Goal: Transaction & Acquisition: Purchase product/service

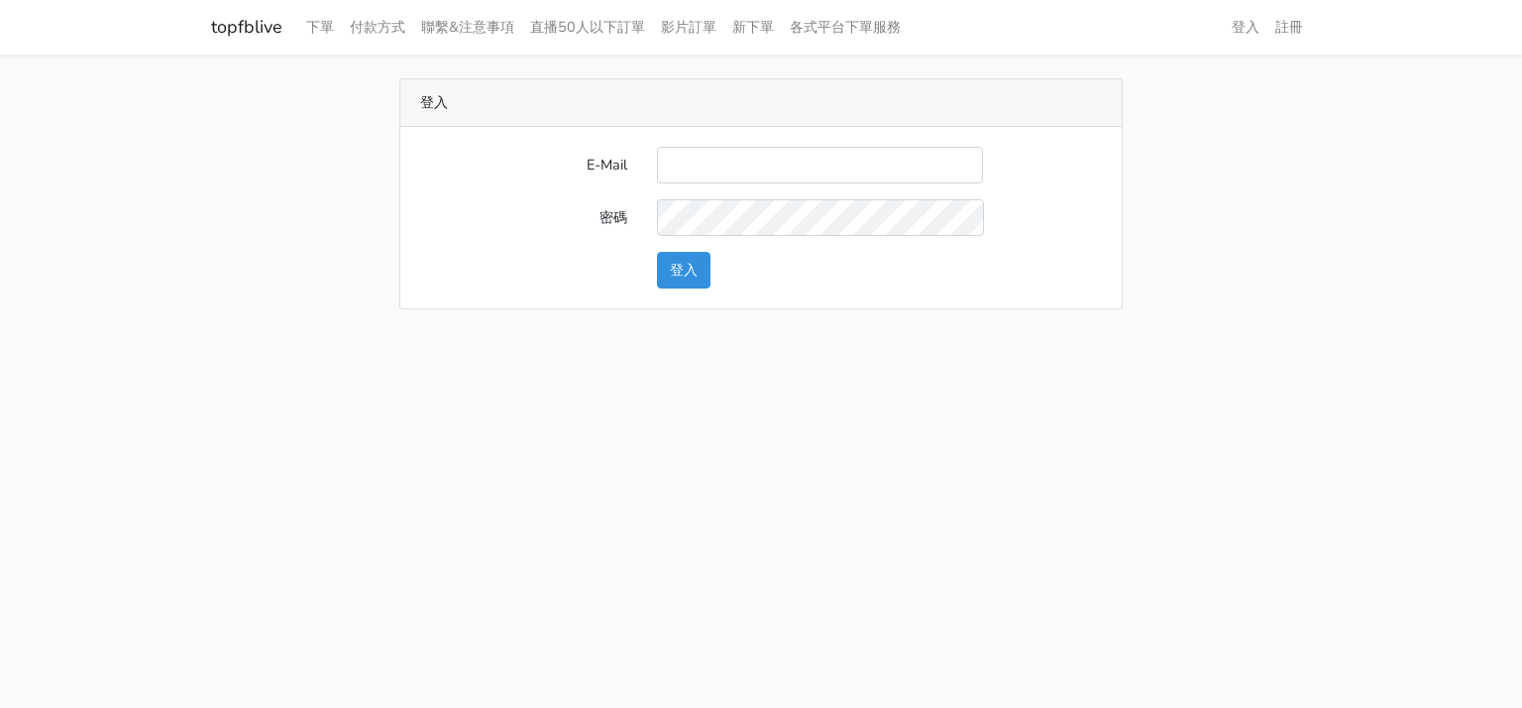
click at [726, 165] on input "E-Mail" at bounding box center [820, 165] width 326 height 37
click at [867, 154] on input "E-Mail" at bounding box center [820, 165] width 326 height 37
type input "will@popola.co"
click at [684, 275] on button "登入" at bounding box center [684, 270] width 54 height 37
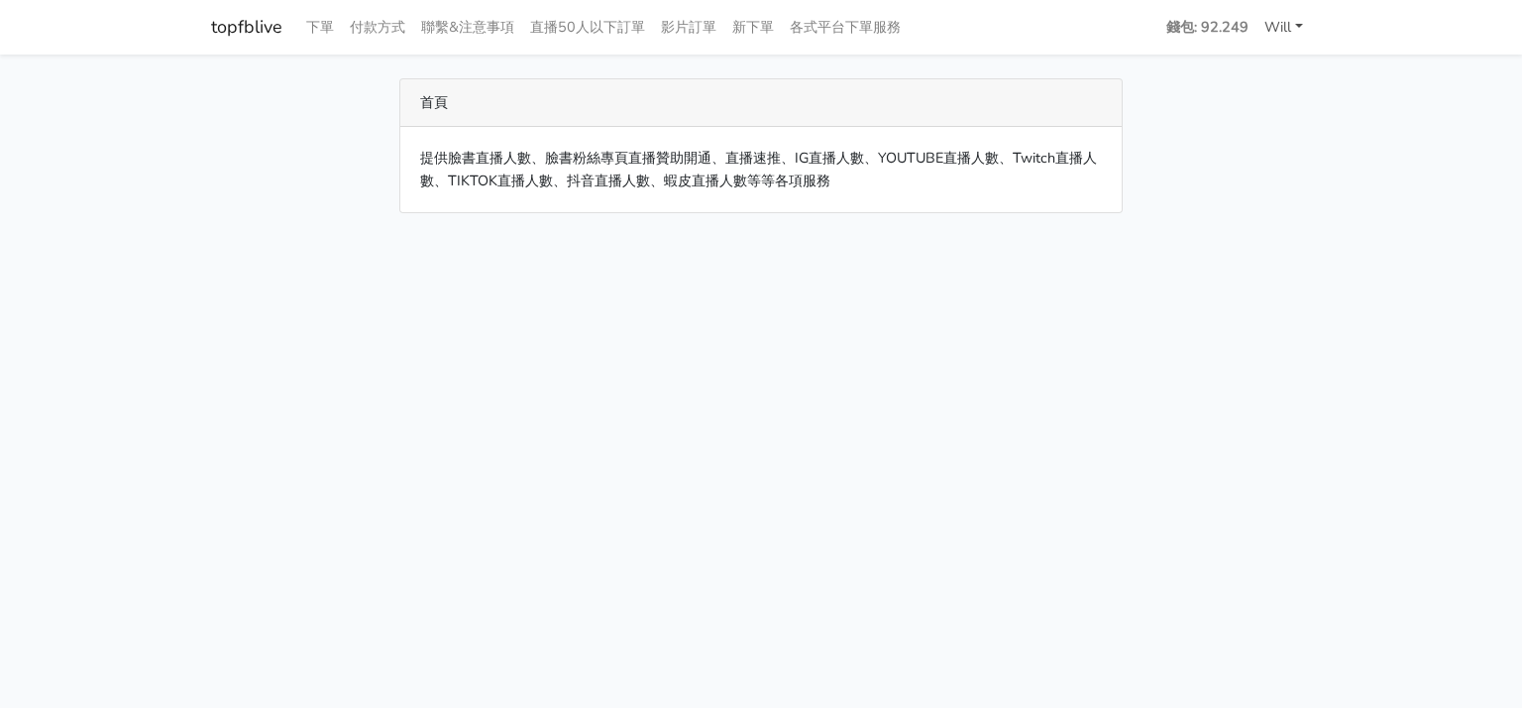
click at [1275, 28] on link "Will" at bounding box center [1284, 27] width 55 height 39
click at [1213, 31] on strong "錢包: 92.249" at bounding box center [1207, 27] width 82 height 20
click at [1181, 30] on strong "錢包: 92.249" at bounding box center [1207, 27] width 82 height 20
click at [1268, 21] on link "Will" at bounding box center [1284, 27] width 55 height 39
click at [226, 14] on link "topfblive" at bounding box center [246, 27] width 71 height 39
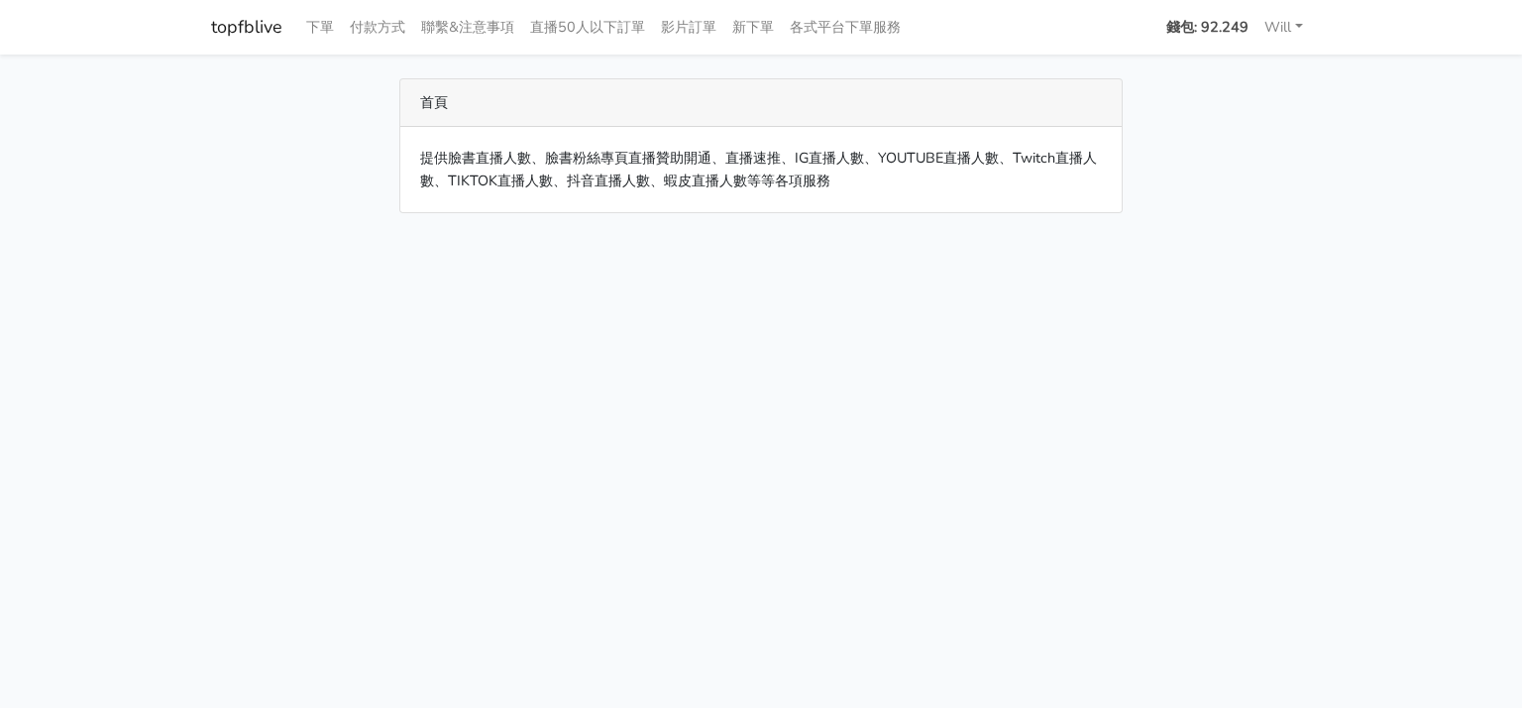
click at [1214, 26] on strong "錢包: 92.249" at bounding box center [1207, 27] width 82 height 20
click at [1285, 21] on link "Will" at bounding box center [1284, 27] width 55 height 39
click at [883, 24] on link "各式平台下單服務" at bounding box center [845, 27] width 127 height 39
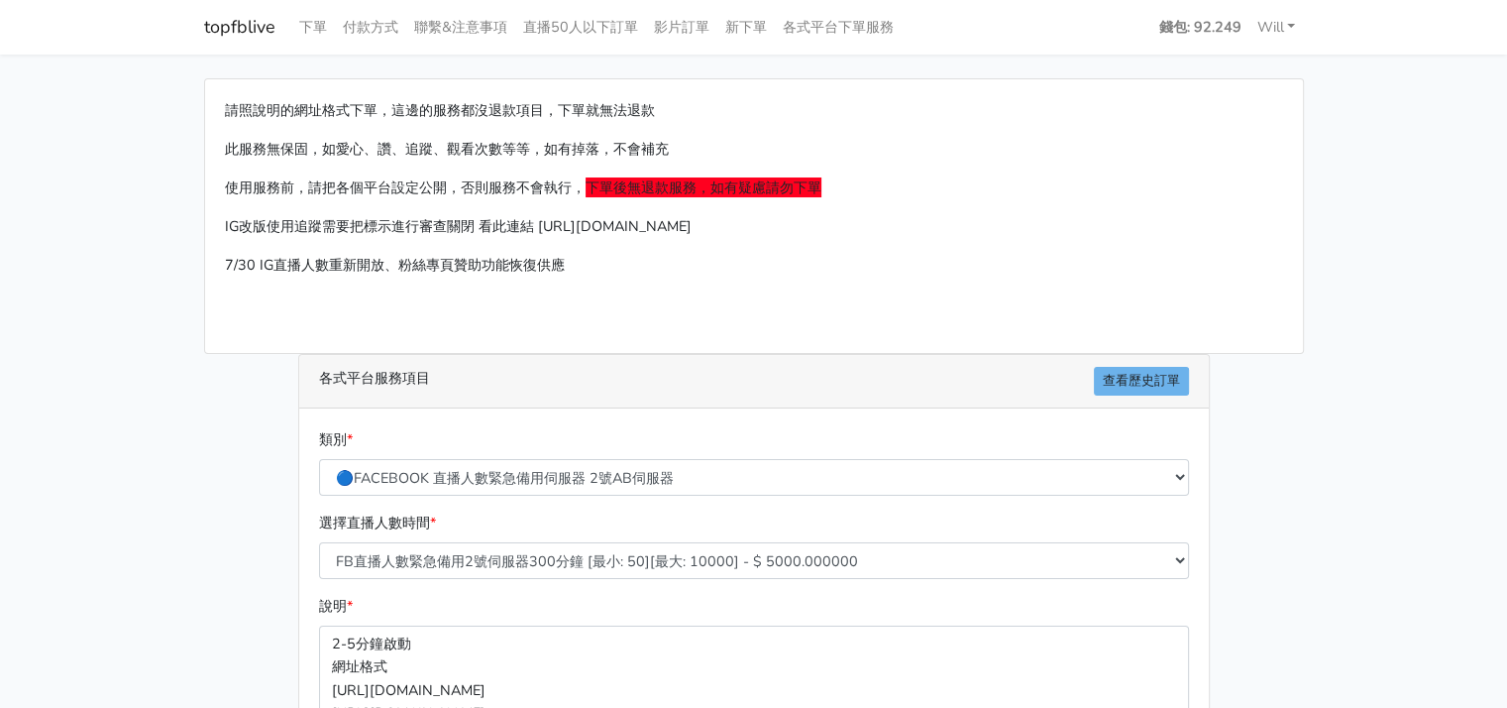
click at [956, 304] on div "請照說明的網址格式下單，這邊的服務都沒退款項目，下單就無法退款 此服務無保固，如愛心、讚、追蹤、觀看次數等等，如有掉落，不會補充 使用服務前，請把各個平台設定…" at bounding box center [754, 216] width 1098 height 274
click at [849, 27] on link "各式平台下單服務" at bounding box center [838, 27] width 127 height 39
click at [235, 22] on link "topfblive" at bounding box center [239, 27] width 71 height 39
click at [356, 32] on link "付款方式" at bounding box center [370, 27] width 71 height 39
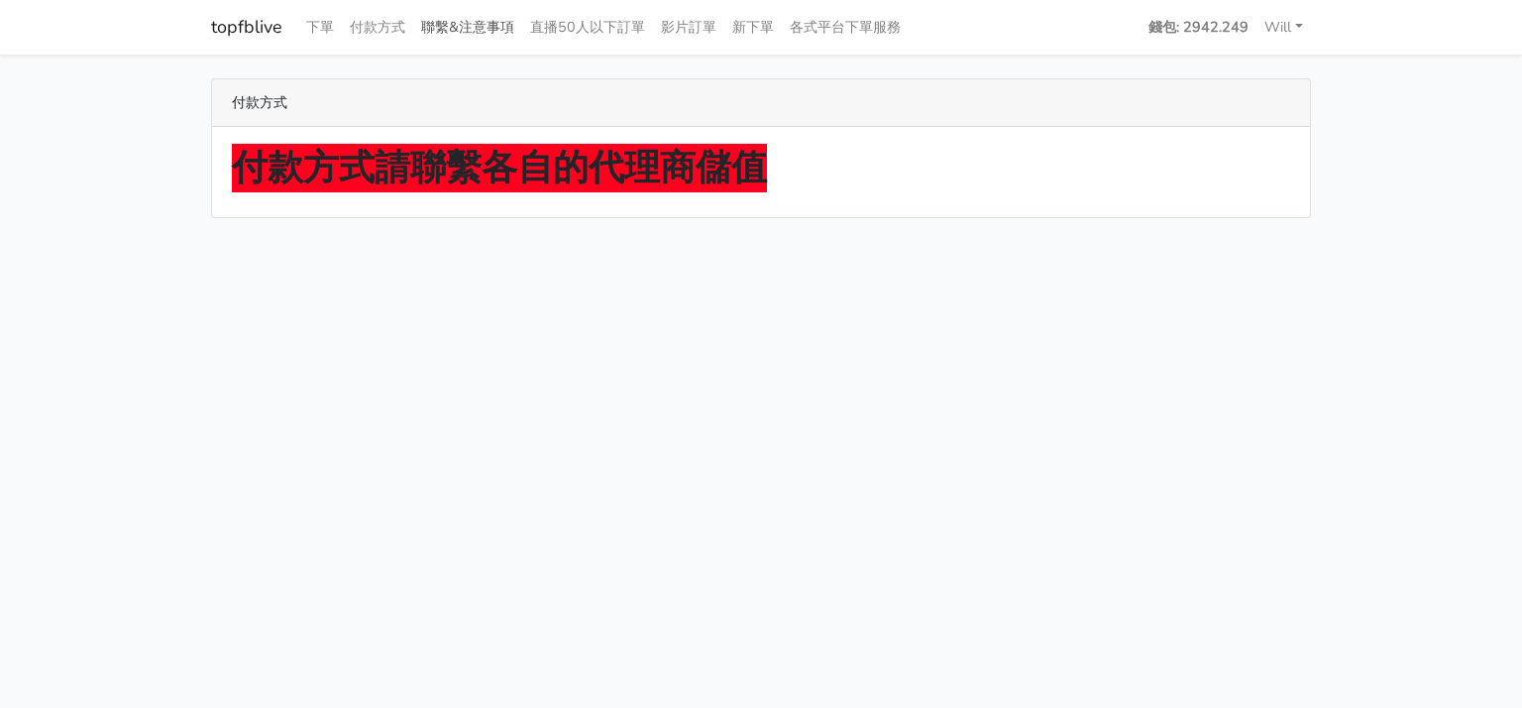
click at [503, 34] on link "聯繫&注意事項" at bounding box center [467, 27] width 109 height 39
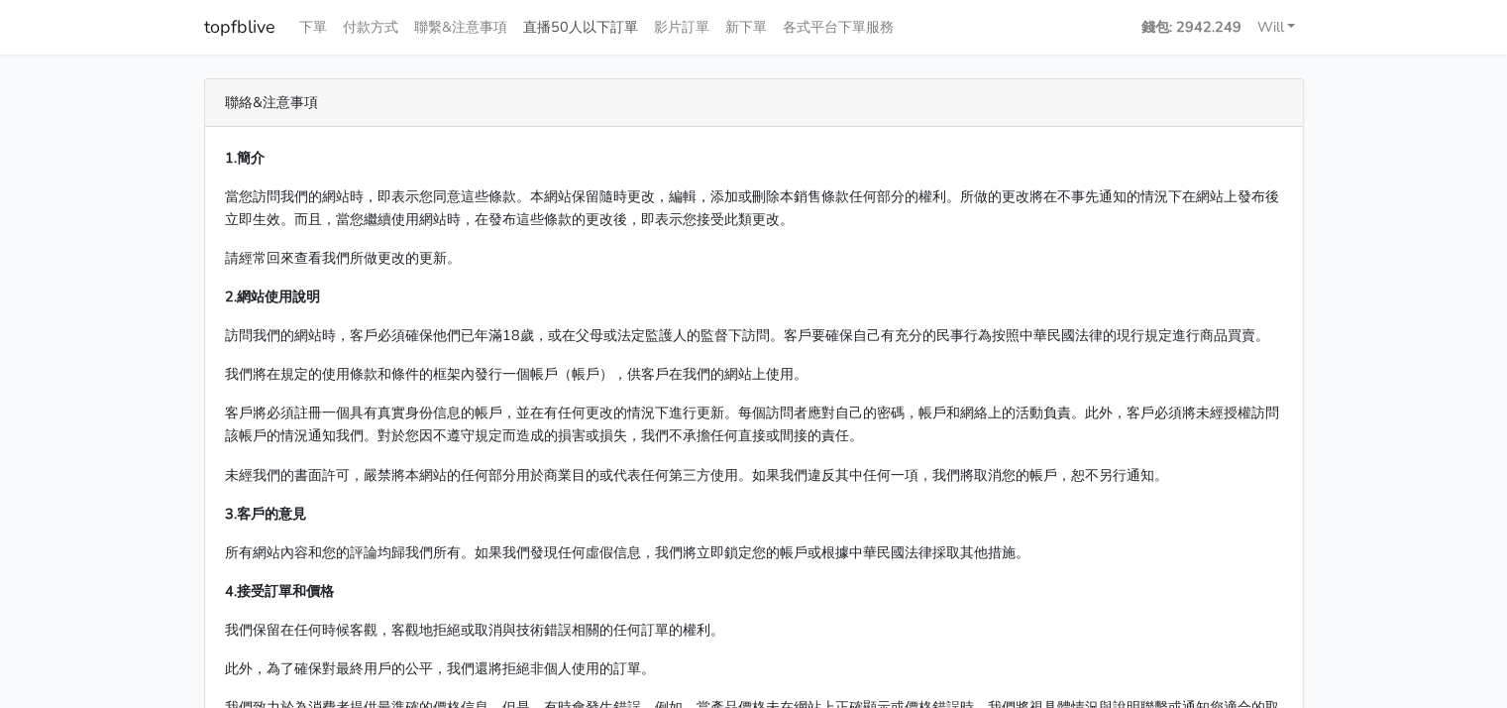
click at [642, 24] on link "直播50人以下訂單" at bounding box center [580, 27] width 131 height 39
click at [703, 31] on link "影片訂單" at bounding box center [681, 27] width 71 height 39
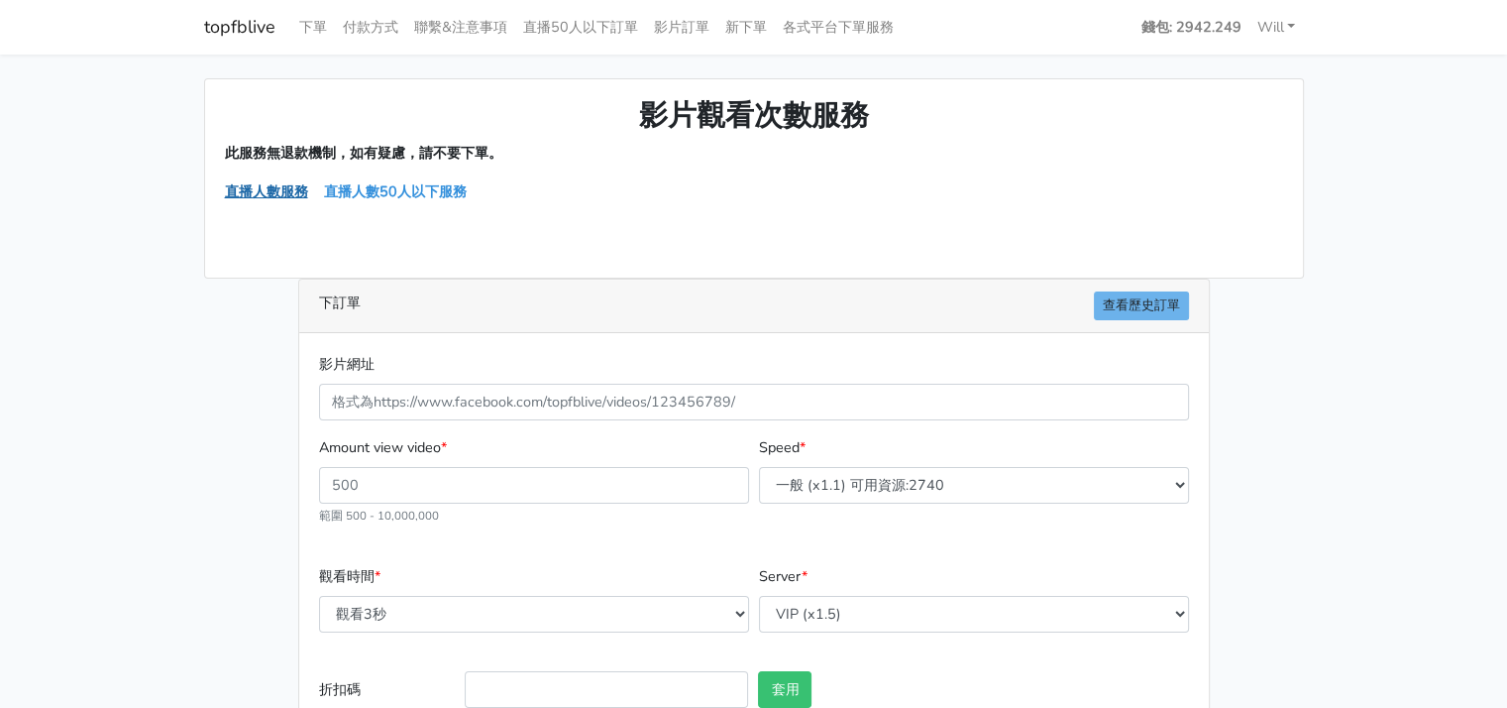
click at [242, 189] on link "直播人數服務" at bounding box center [266, 191] width 83 height 20
click at [450, 180] on p "直播人數服務 直播人數50人以下服務" at bounding box center [754, 191] width 1058 height 23
click at [448, 191] on link "直播人數50人以下服務" at bounding box center [395, 191] width 143 height 20
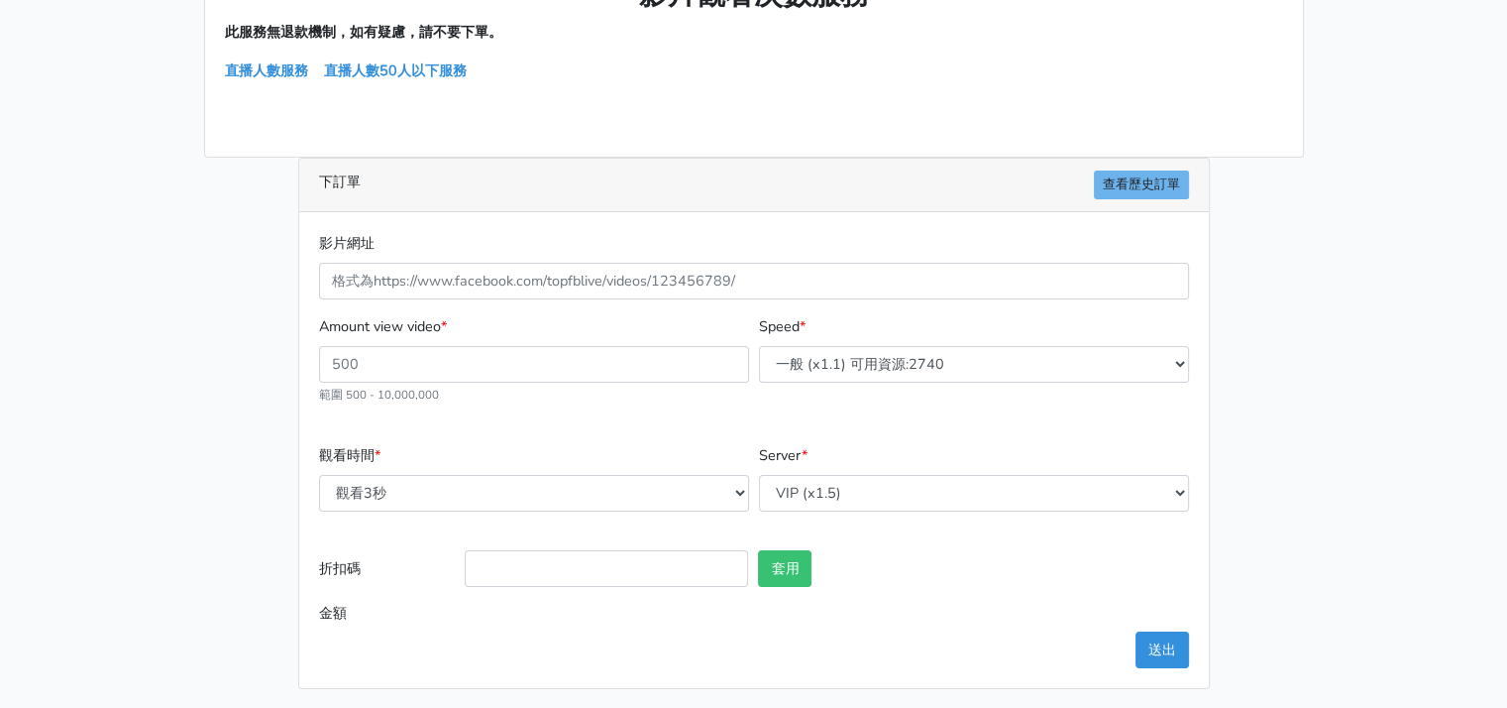
scroll to position [124, 0]
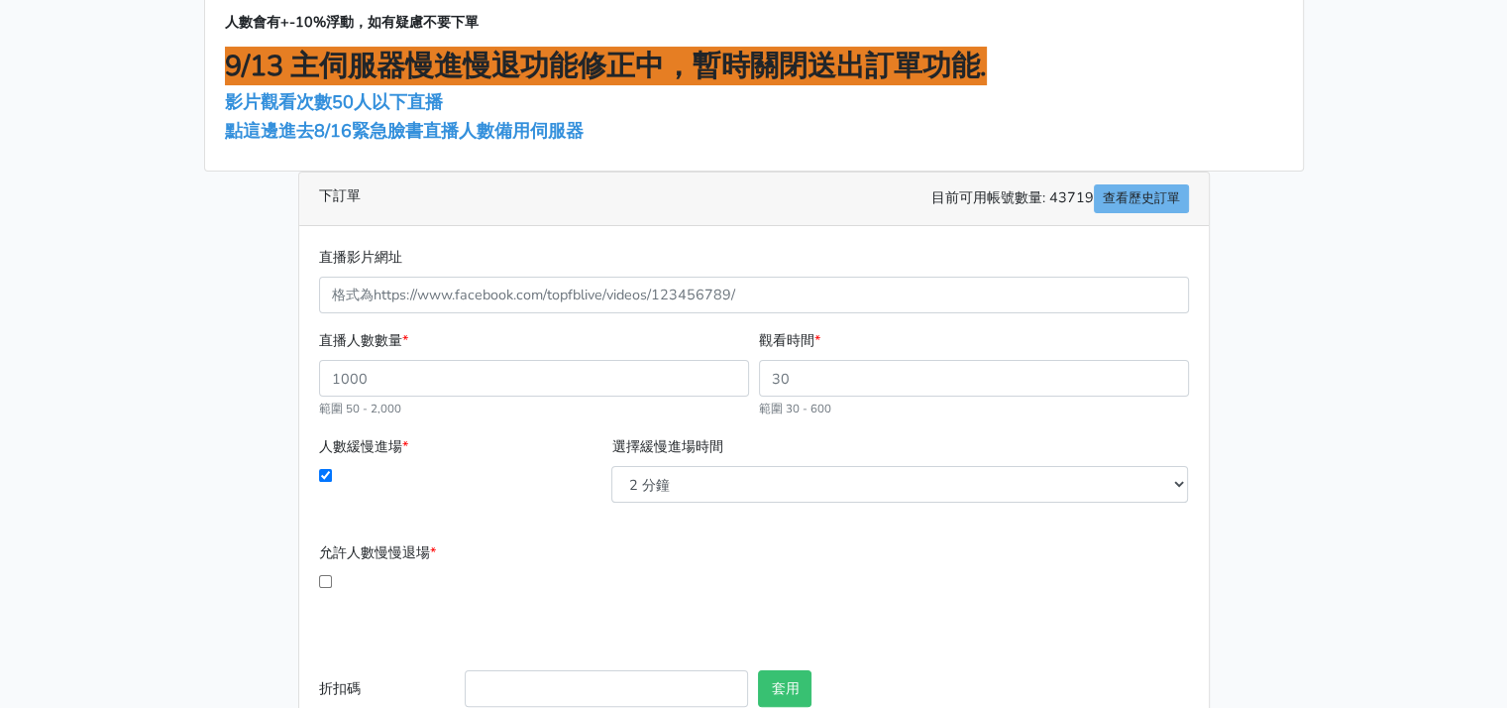
scroll to position [379, 0]
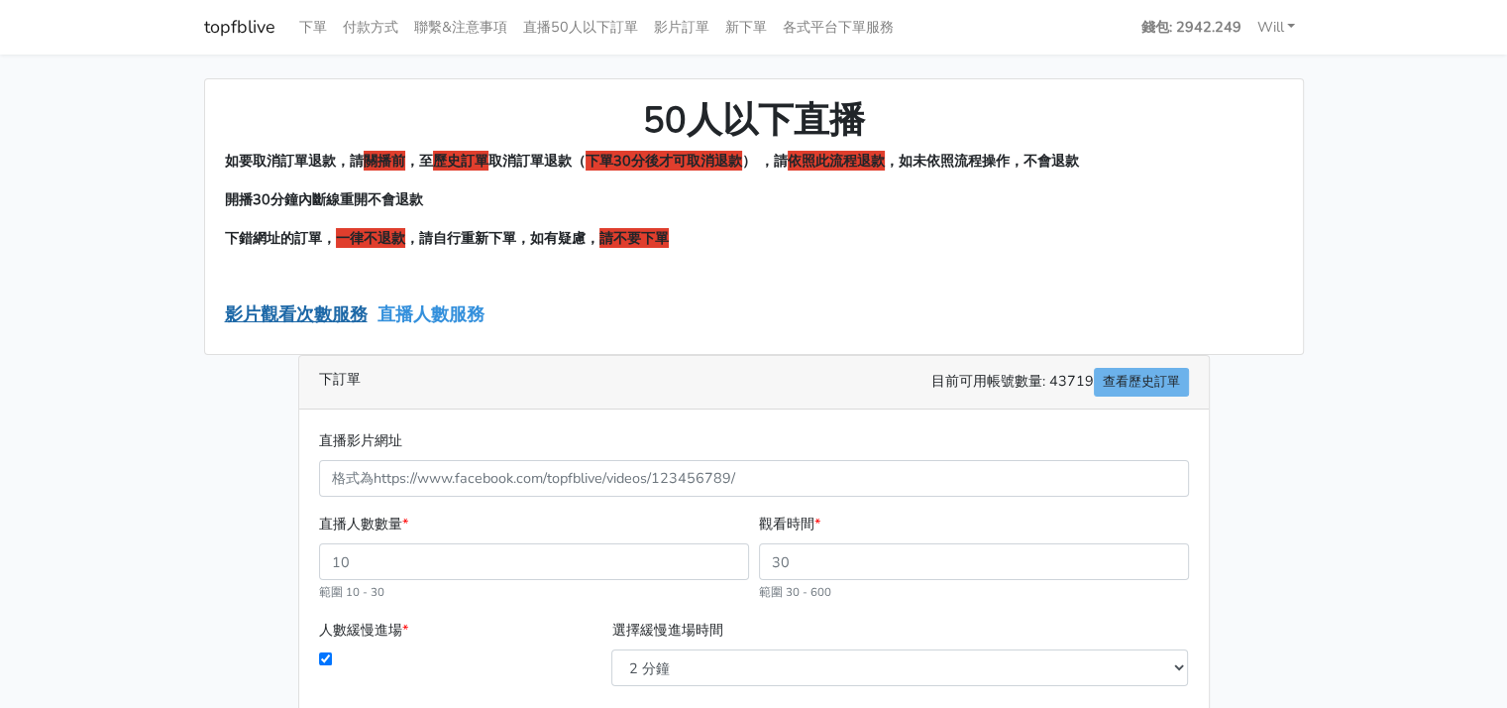
click at [273, 313] on link "影片觀看次數服務" at bounding box center [296, 314] width 143 height 24
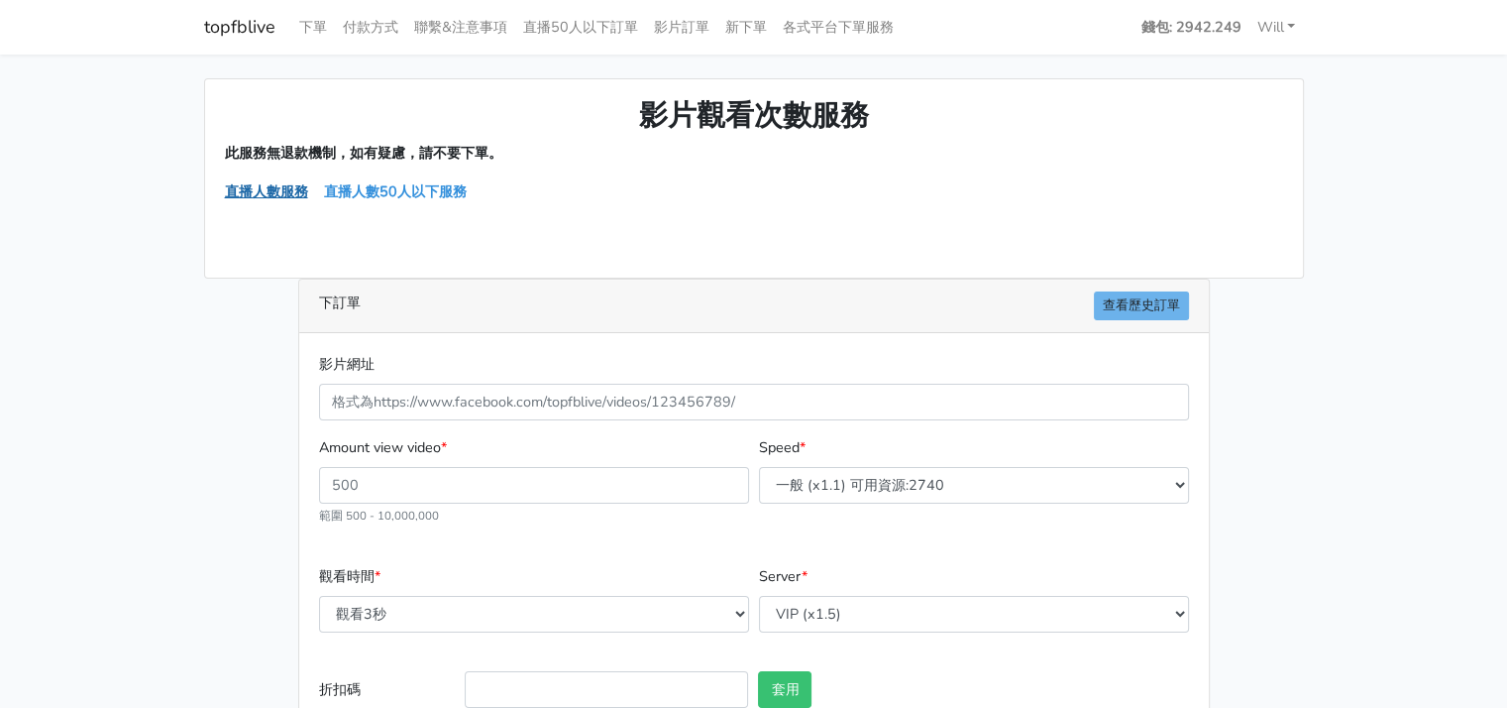
click at [276, 188] on link "直播人數服務" at bounding box center [266, 191] width 83 height 20
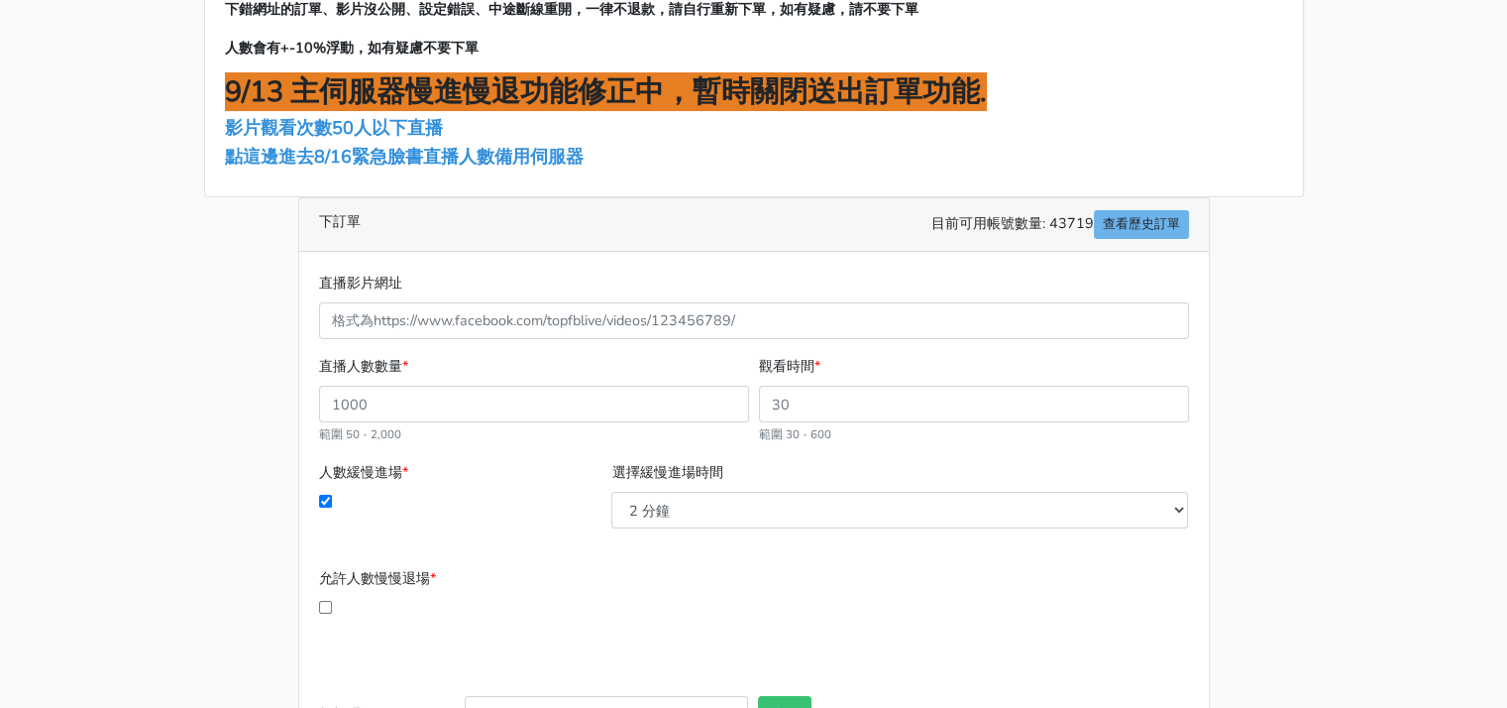
scroll to position [297, 0]
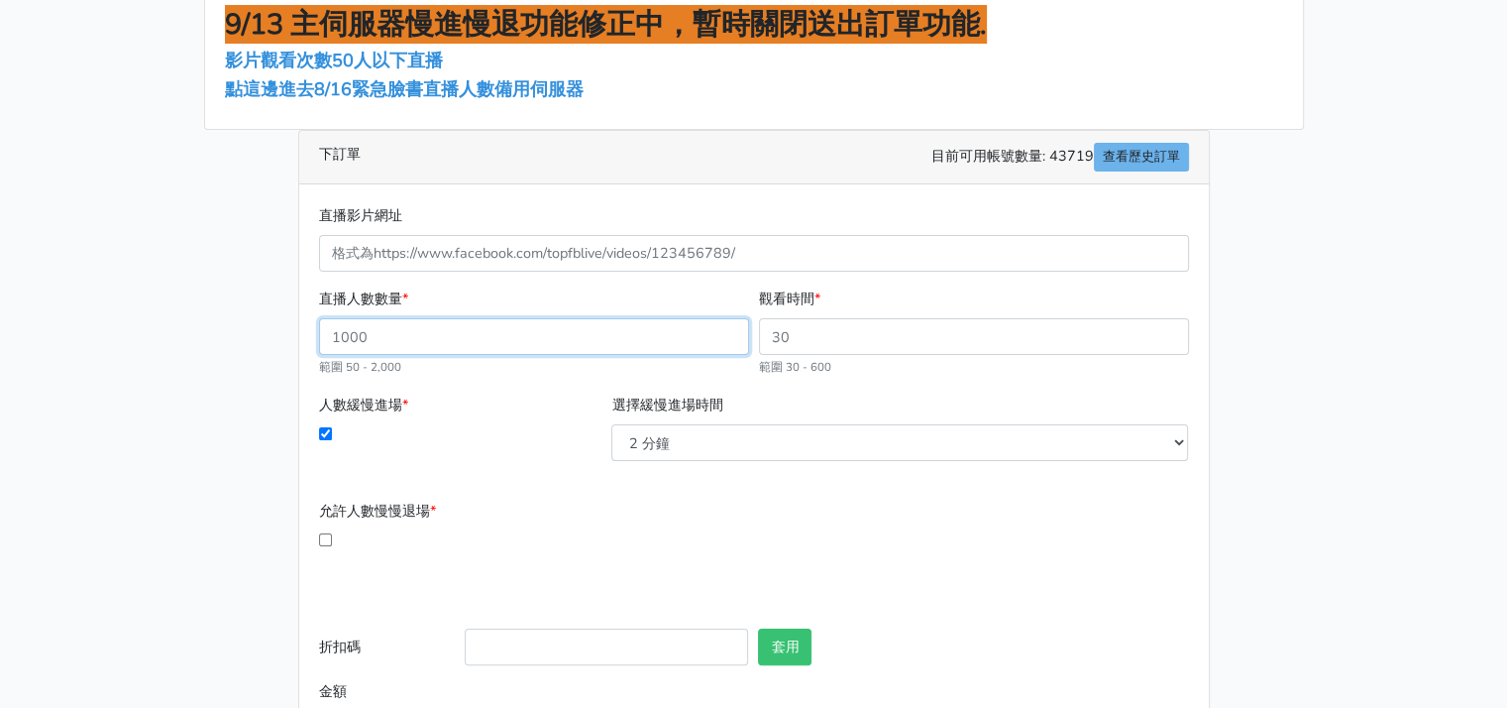
click at [476, 345] on input "直播人數數量 *" at bounding box center [534, 336] width 430 height 37
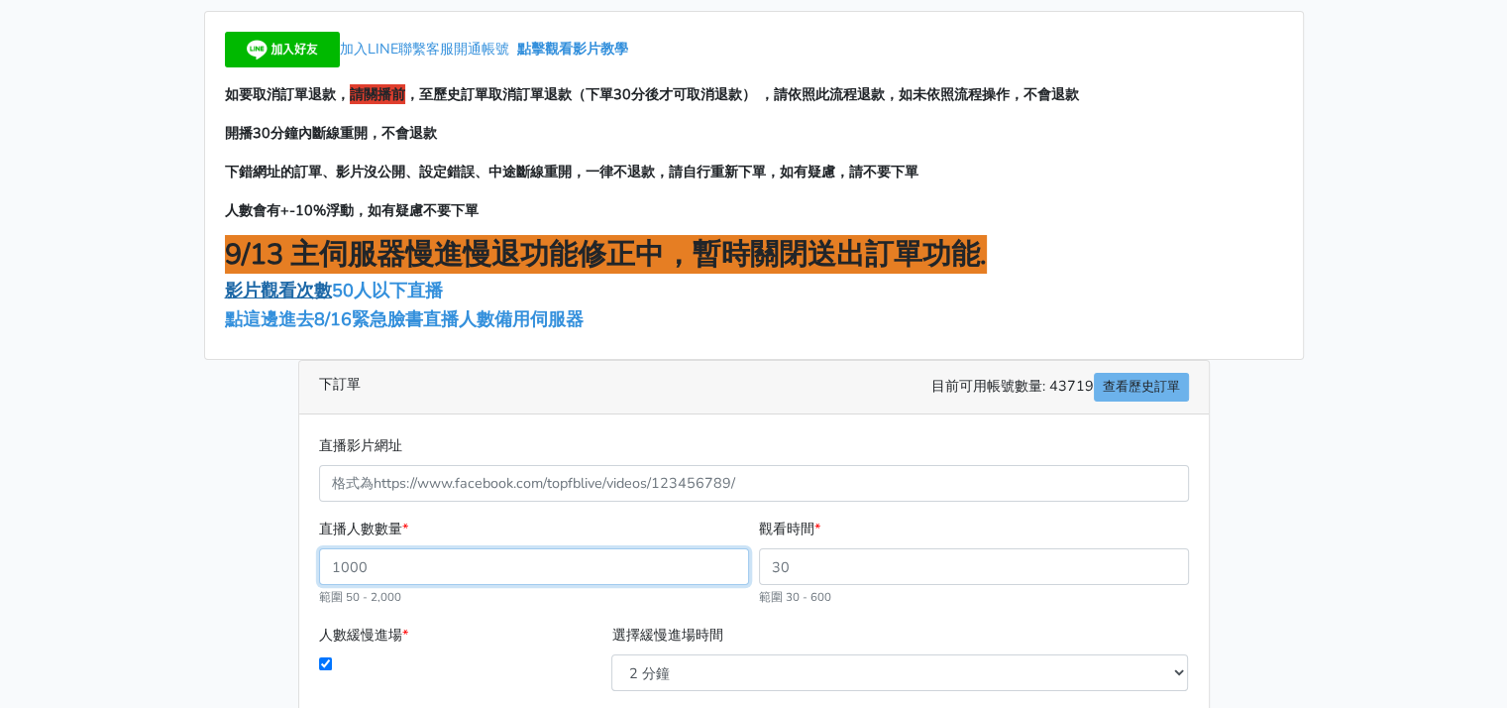
scroll to position [0, 0]
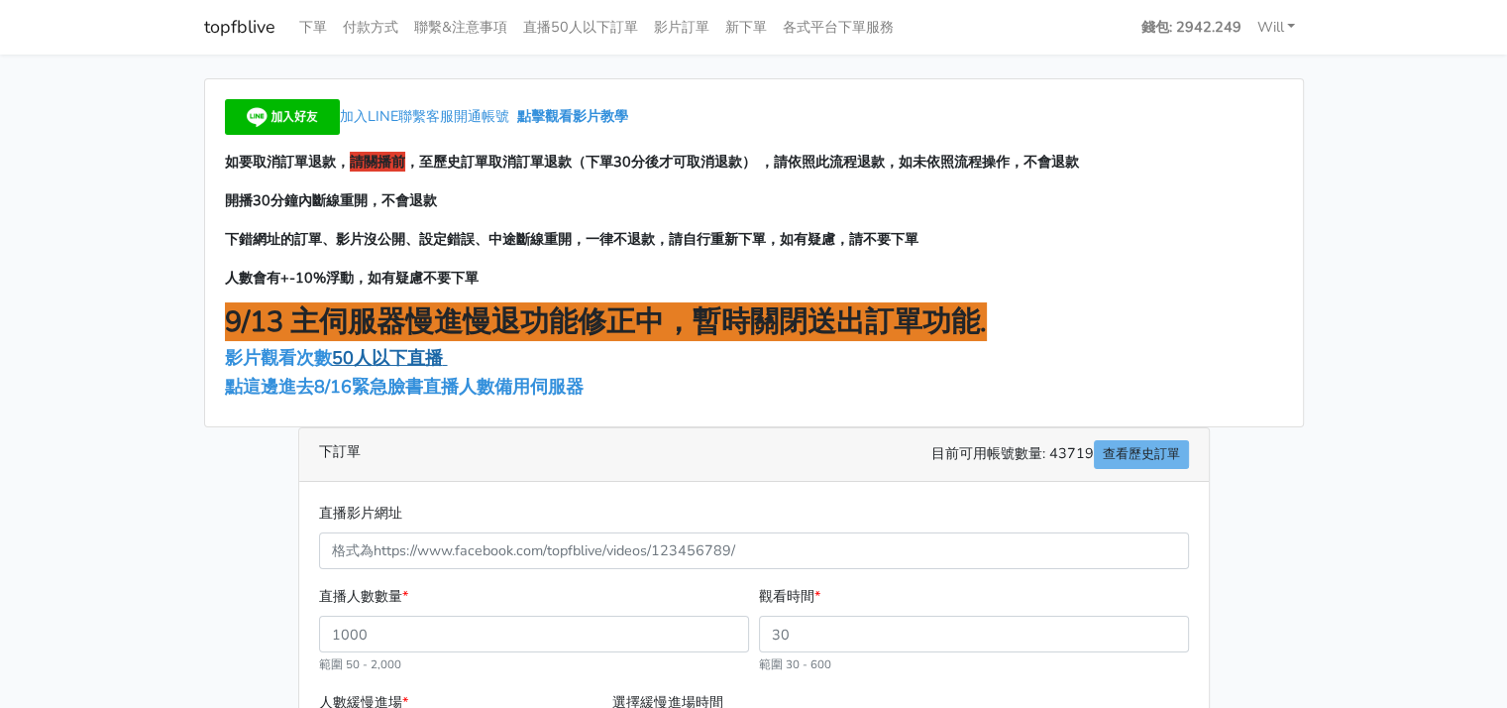
click at [404, 363] on span "50人以下直播" at bounding box center [387, 358] width 111 height 24
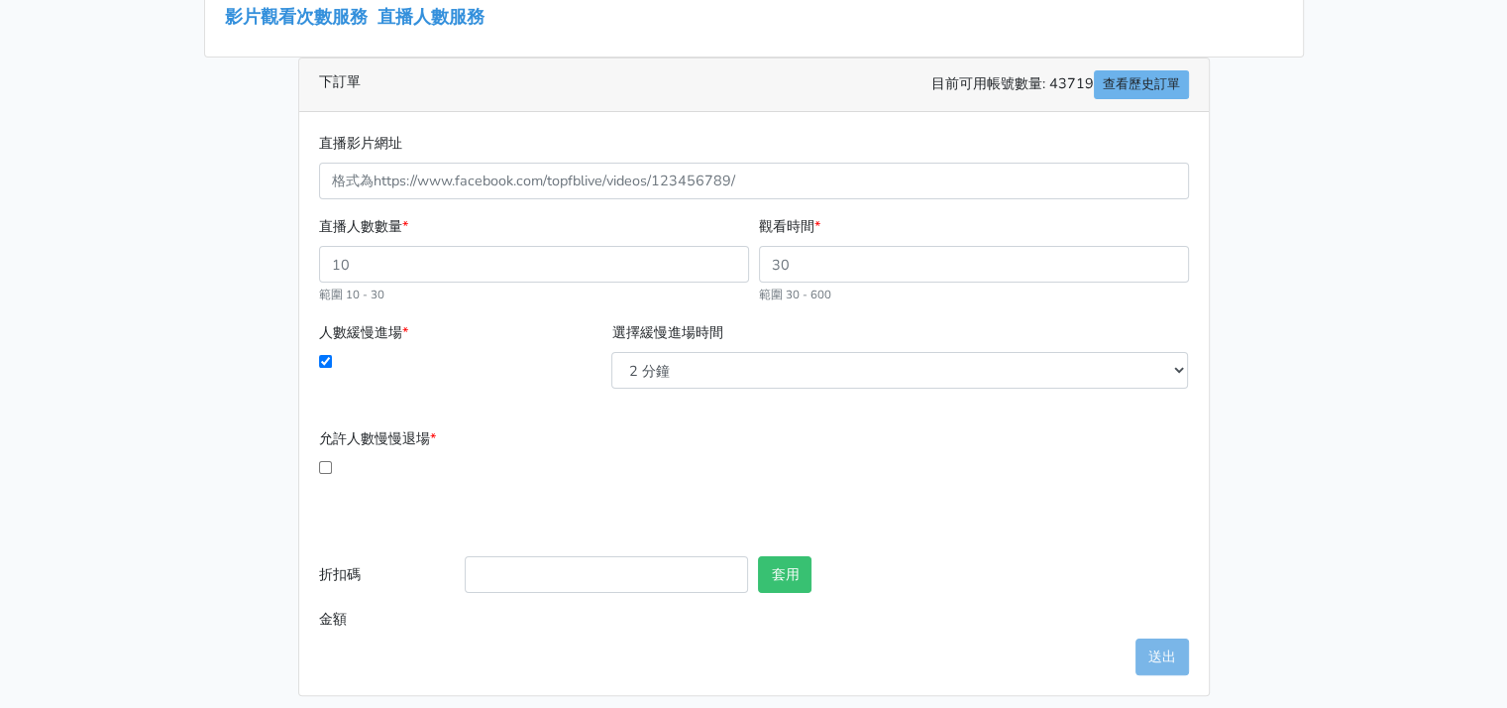
scroll to position [306, 0]
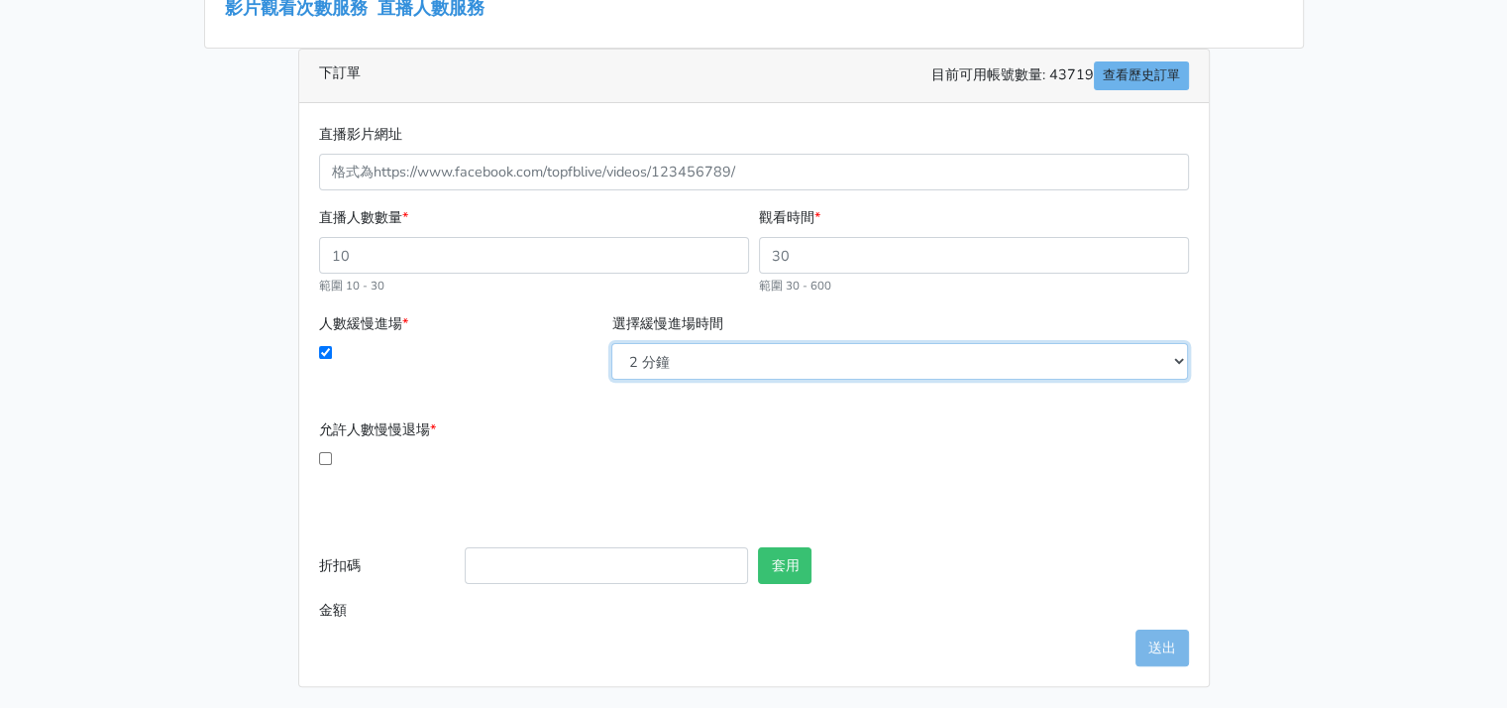
click at [740, 368] on select "2 分鐘 3 分鐘 5 分鐘 7 分鐘 10 分鐘 11 分鐘 12 分鐘 13 分鐘 14 分鐘 15 分鐘 16 分鐘" at bounding box center [899, 361] width 577 height 37
drag, startPoint x: 741, startPoint y: 367, endPoint x: 719, endPoint y: 369, distance: 21.9
click at [741, 367] on select "2 分鐘 3 分鐘 5 分鐘 7 分鐘 10 分鐘 11 分鐘 12 分鐘 13 分鐘 14 分鐘 15 分鐘 16 分鐘" at bounding box center [899, 361] width 577 height 37
click at [399, 282] on div "直播人數數量 * 範圍 10 - 30" at bounding box center [534, 251] width 440 height 90
drag, startPoint x: 453, startPoint y: 264, endPoint x: 236, endPoint y: 245, distance: 217.8
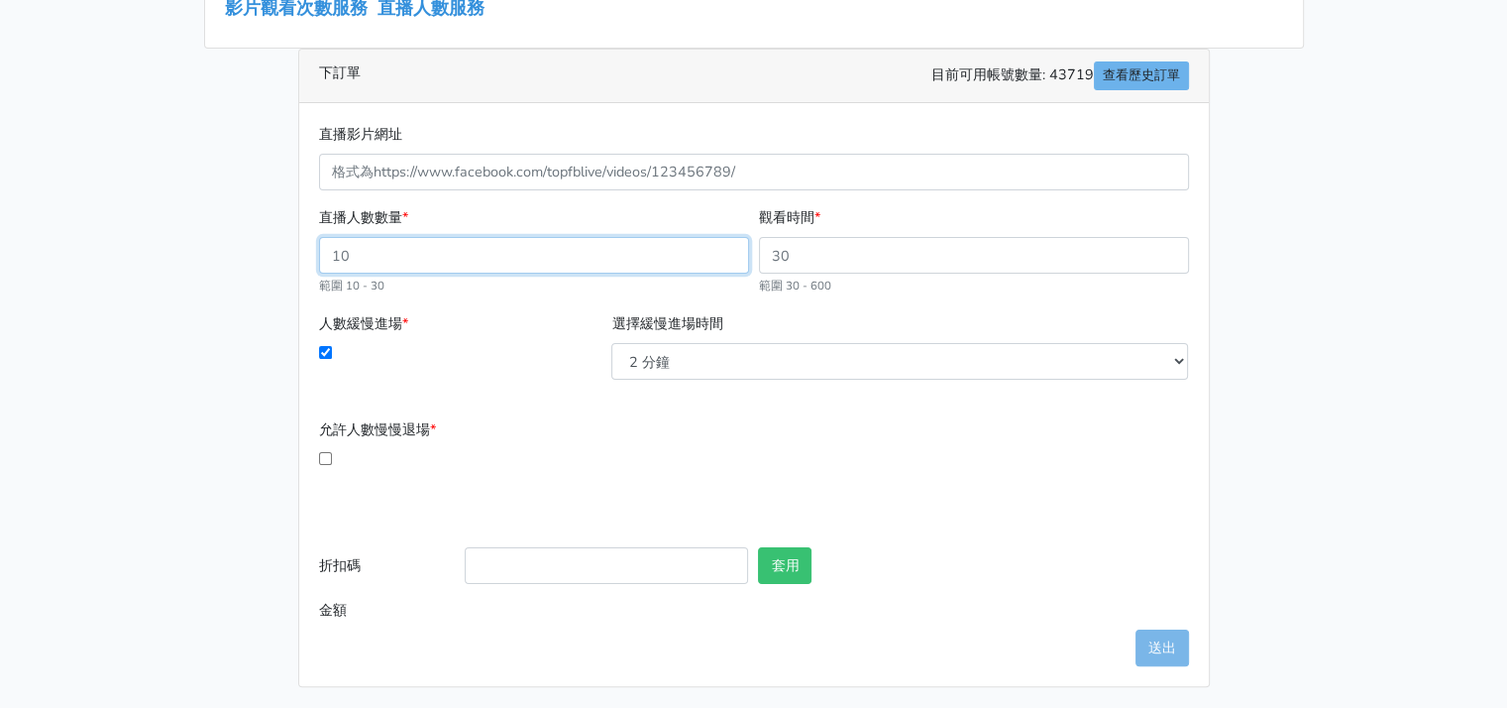
click at [242, 245] on div "50人以下直播 如要取消訂單退款，請 關播前 ，至 歷史訂單 取消訂單退款（ 下單30分後才可取消退款 ） ，請 依照此流程退款 ，如未依照流程操作，不會退款…" at bounding box center [754, 229] width 1130 height 915
drag, startPoint x: 382, startPoint y: 263, endPoint x: 270, endPoint y: 257, distance: 112.1
click at [270, 257] on div "50人以下直播 如要取消訂單退款，請 關播前 ，至 歷史訂單 取消訂單退款（ 下單30分後才可取消退款 ） ，請 依照此流程退款 ，如未依照流程操作，不會退款…" at bounding box center [754, 229] width 1130 height 915
click at [192, 439] on div "50人以下直播 如要取消訂單退款，請 關播前 ，至 歷史訂單 取消訂單退款（ 下單30分後才可取消退款 ） ，請 依照此流程退款 ，如未依照流程操作，不會退款…" at bounding box center [754, 229] width 1130 height 915
drag, startPoint x: 395, startPoint y: 266, endPoint x: 242, endPoint y: 252, distance: 154.2
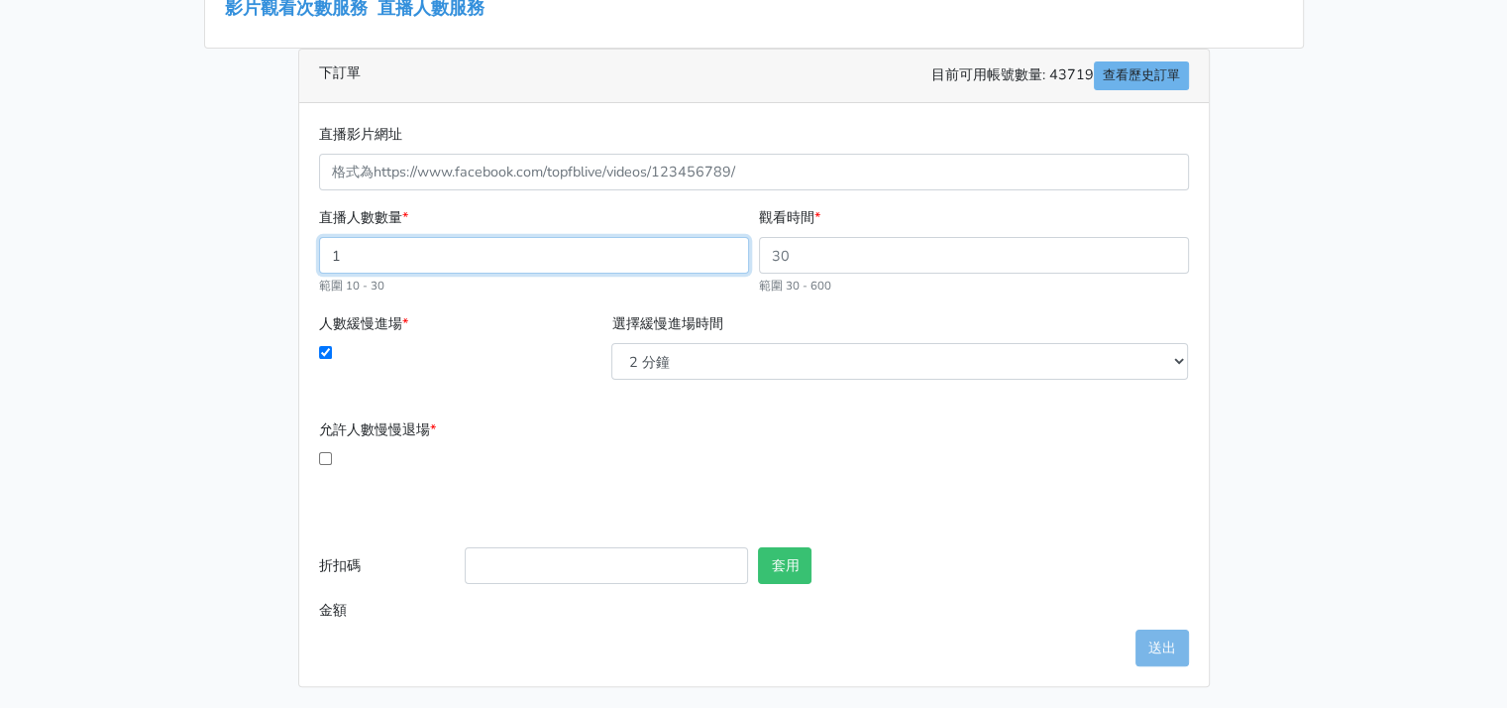
click at [242, 252] on div "50人以下直播 如要取消訂單退款，請 關播前 ，至 歷史訂單 取消訂單退款（ 下單30分後才可取消退款 ） ，請 依照此流程退款 ，如未依照流程操作，不會退款…" at bounding box center [754, 229] width 1130 height 915
drag, startPoint x: 369, startPoint y: 250, endPoint x: 261, endPoint y: 252, distance: 108.0
click at [263, 251] on div "50人以下直播 如要取消訂單退款，請 關播前 ，至 歷史訂單 取消訂單退款（ 下單30分後才可取消退款 ） ，請 依照此流程退款 ，如未依照流程操作，不會退款…" at bounding box center [754, 229] width 1130 height 915
type input "30"
click at [161, 387] on main "50人以下直播 如要取消訂單退款，請 關播前 ，至 歷史訂單 取消訂單退款（ 下單30分後才可取消退款 ） ，請 依照此流程退款 ，如未依照流程操作，不會退款…" at bounding box center [753, 229] width 1507 height 962
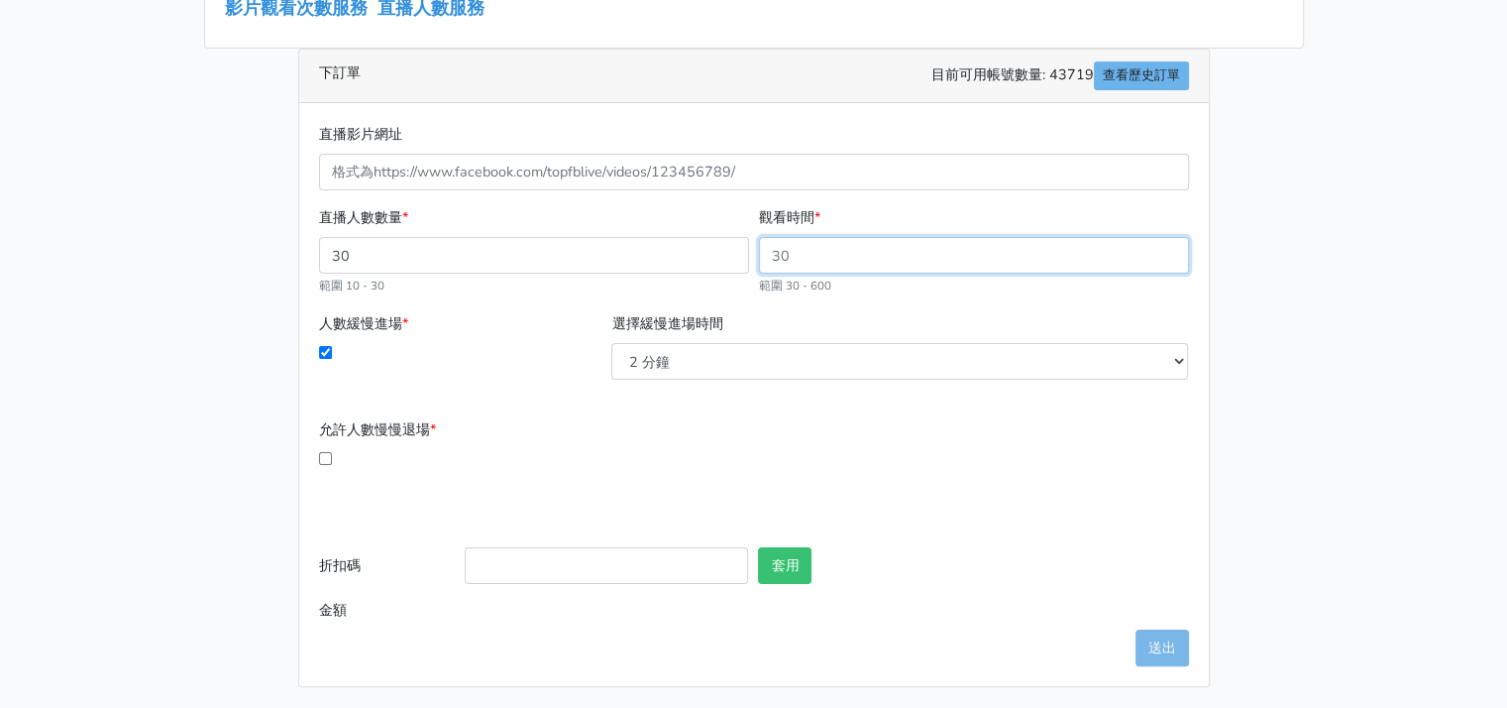
click at [853, 258] on input "觀看時間 *" at bounding box center [974, 255] width 430 height 37
drag, startPoint x: 1009, startPoint y: 259, endPoint x: 648, endPoint y: 259, distance: 360.7
click at [648, 259] on div "直播人數數量 * 30 範圍 10 - 30 觀看時間 * 範圍 30 - 600" at bounding box center [754, 259] width 880 height 106
drag, startPoint x: 751, startPoint y: 248, endPoint x: 696, endPoint y: 248, distance: 55.5
click at [697, 248] on div "直播人數數量 * 30 範圍 10 - 30 觀看時間 * 1 範圍 30 - 600" at bounding box center [754, 259] width 880 height 106
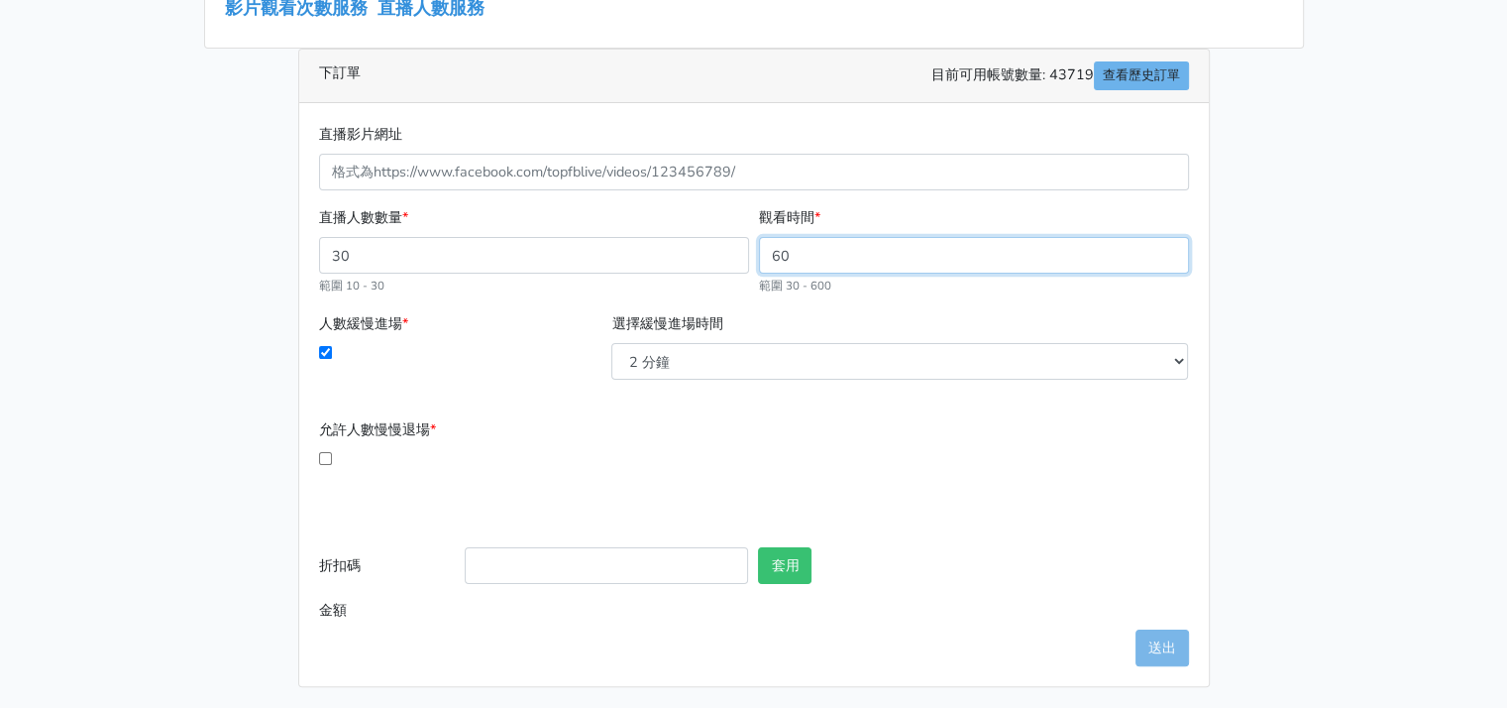
type input "60"
type input "51.00"
click at [788, 367] on select "2 分鐘 3 分鐘 5 分鐘 7 分鐘 10 分鐘 11 分鐘 12 分鐘 13 分鐘 14 分鐘 15 分鐘 16 分鐘" at bounding box center [899, 361] width 577 height 37
click at [611, 343] on select "2 分鐘 3 分鐘 5 分鐘 7 分鐘 10 分鐘 11 分鐘 12 分鐘 13 分鐘 14 分鐘 15 分鐘 16 分鐘" at bounding box center [899, 361] width 577 height 37
click at [316, 464] on div "允許人數慢慢退場 *" at bounding box center [460, 463] width 293 height 90
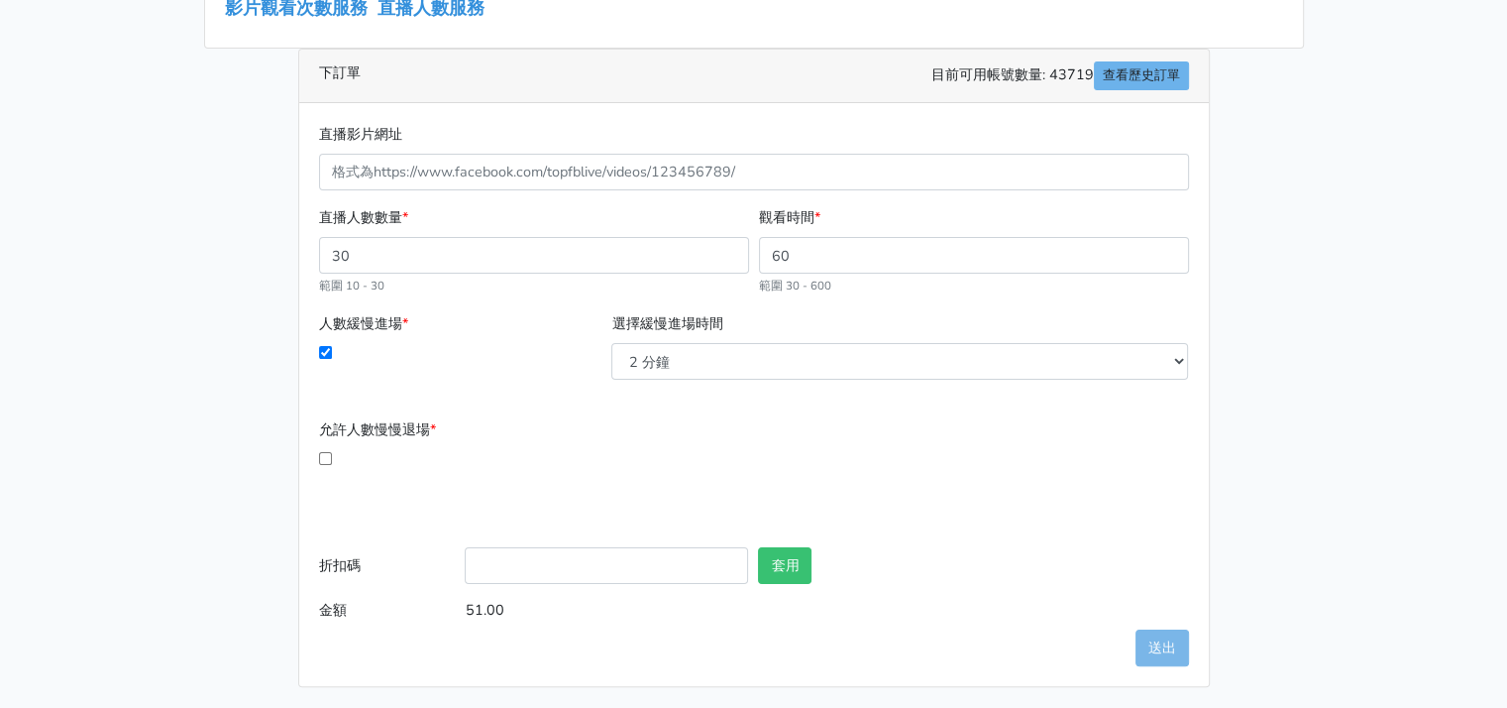
click at [320, 458] on input "允許人數慢慢退場 *" at bounding box center [325, 458] width 13 height 13
checkbox input "true"
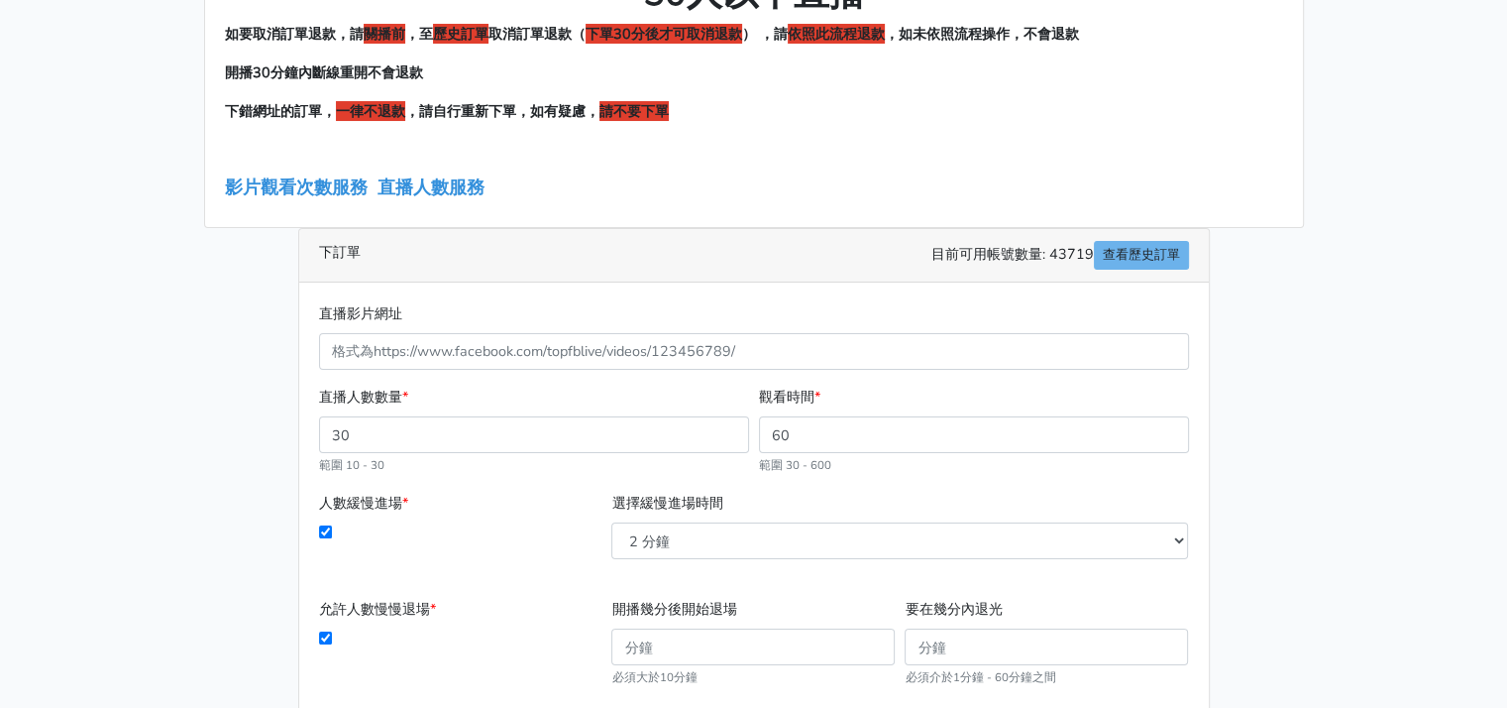
scroll to position [0, 0]
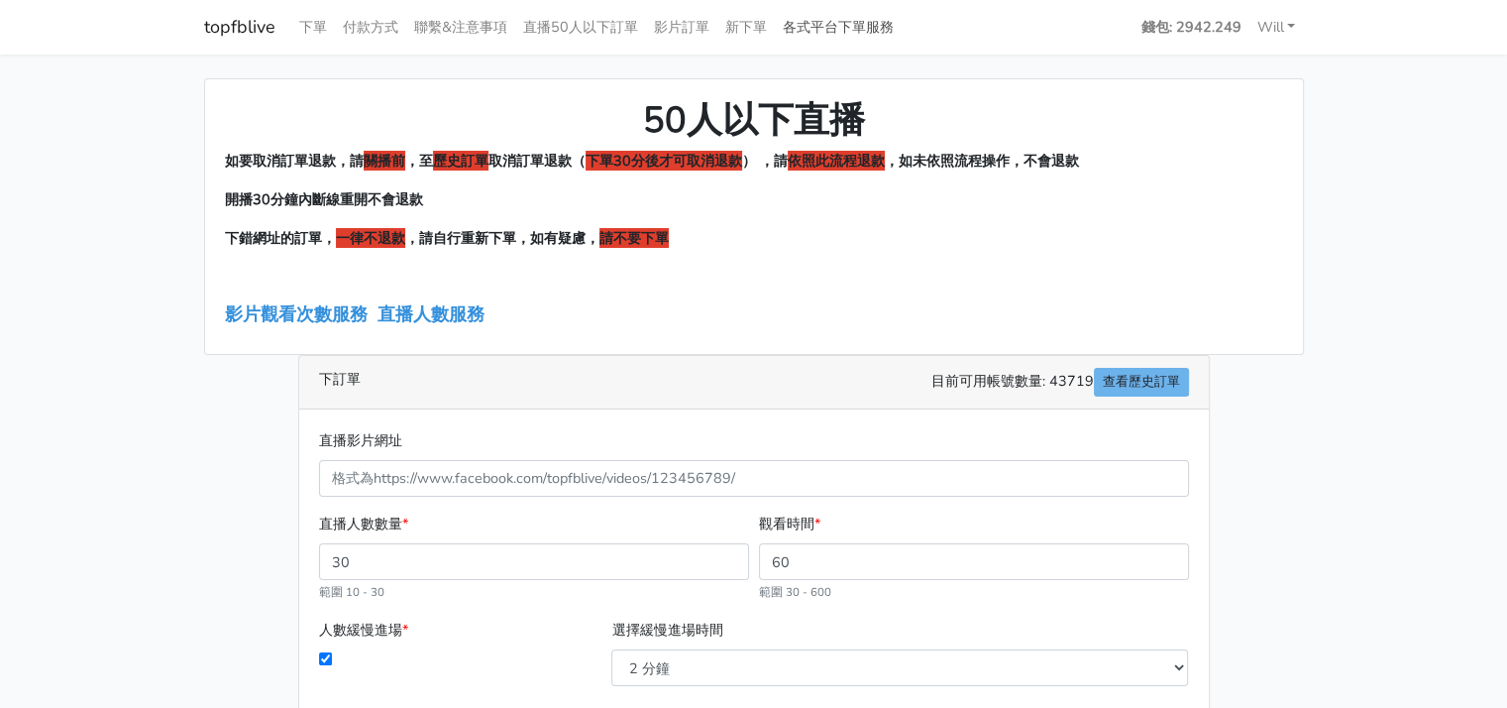
click at [878, 28] on link "各式平台下單服務" at bounding box center [838, 27] width 127 height 39
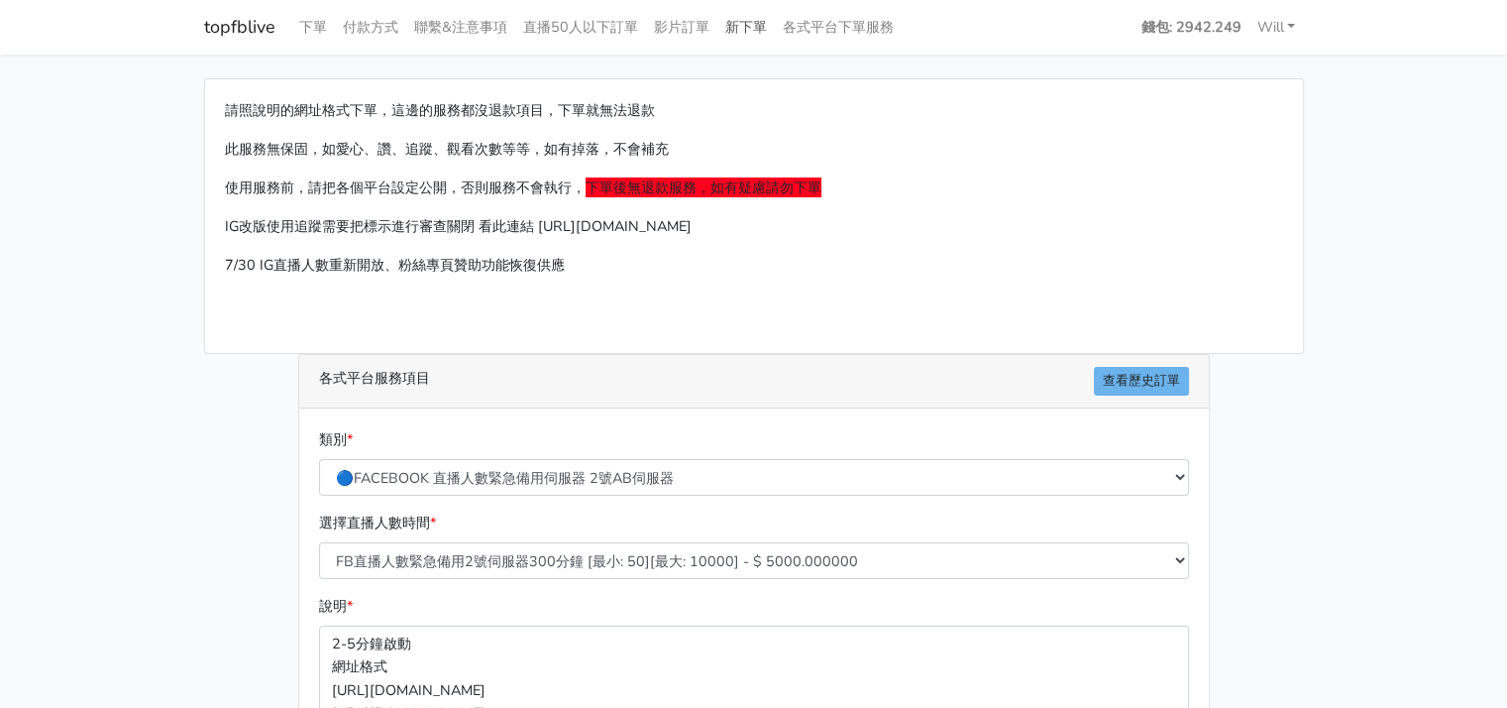
click at [767, 31] on link "新下單" at bounding box center [745, 27] width 57 height 39
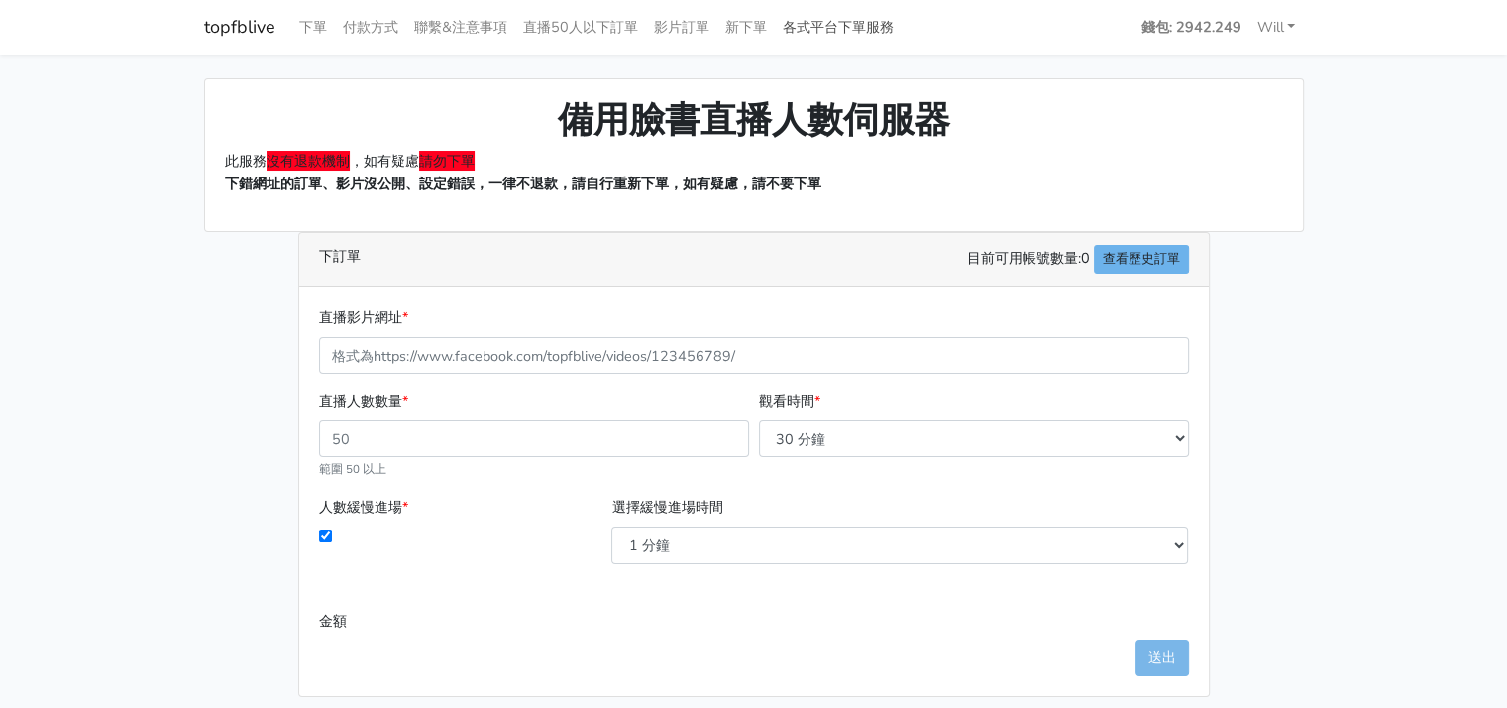
click at [819, 22] on link "各式平台下單服務" at bounding box center [838, 27] width 127 height 39
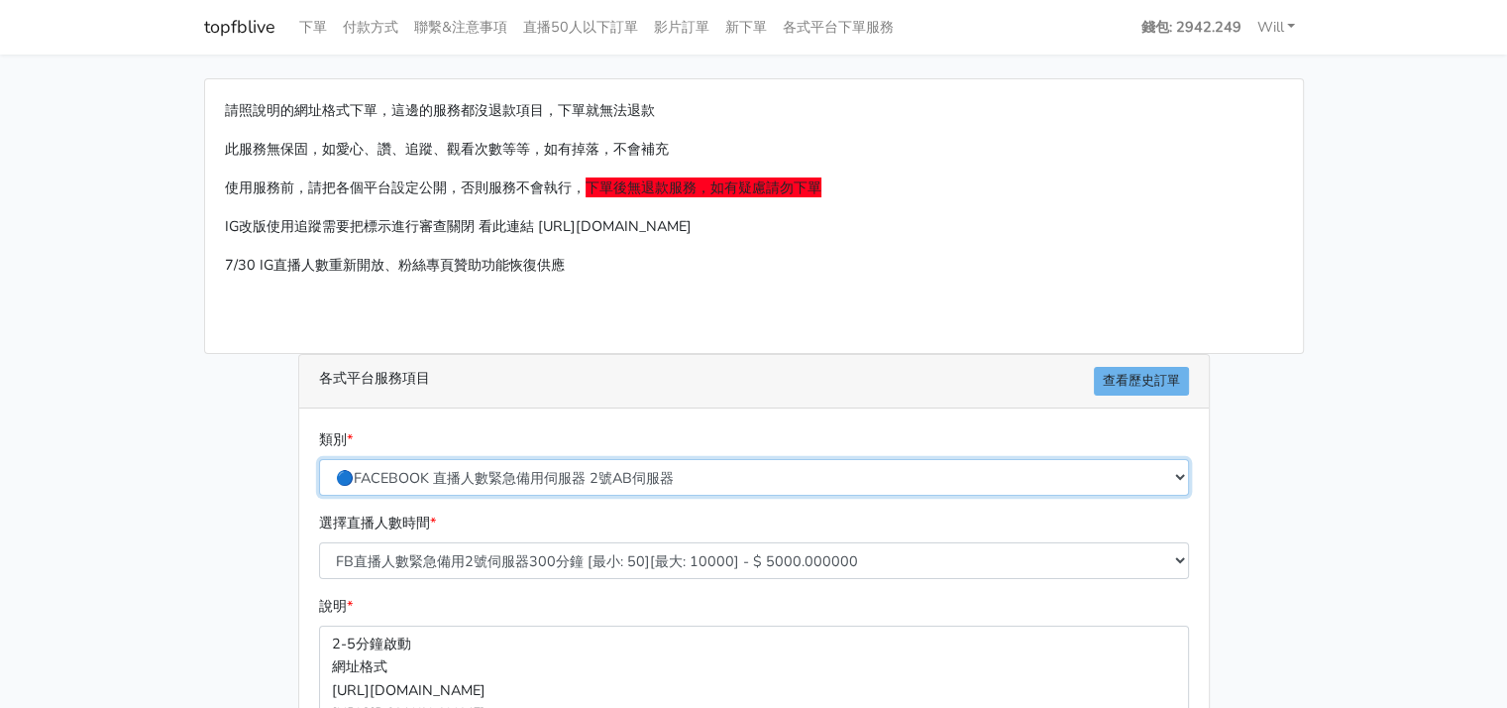
drag, startPoint x: 605, startPoint y: 472, endPoint x: 612, endPoint y: 492, distance: 21.3
click at [610, 477] on select "🔵FACEBOOK 直播人數緊急備用伺服器 2號AB伺服器 🔵FACEBOOK 網軍專用貼文留言 安全保密 🔵9/30 FACEBOOK 直播人數緩慢進場緩慢…" at bounding box center [754, 477] width 870 height 37
select select "🥝LINE官方增加好友服務"
click at [319, 459] on select "🔵FACEBOOK 直播人數緊急備用伺服器 2號AB伺服器 🔵FACEBOOK 網軍專用貼文留言 安全保密 🔵9/30 FACEBOOK 直播人數緩慢進場緩慢…" at bounding box center [754, 477] width 870 height 37
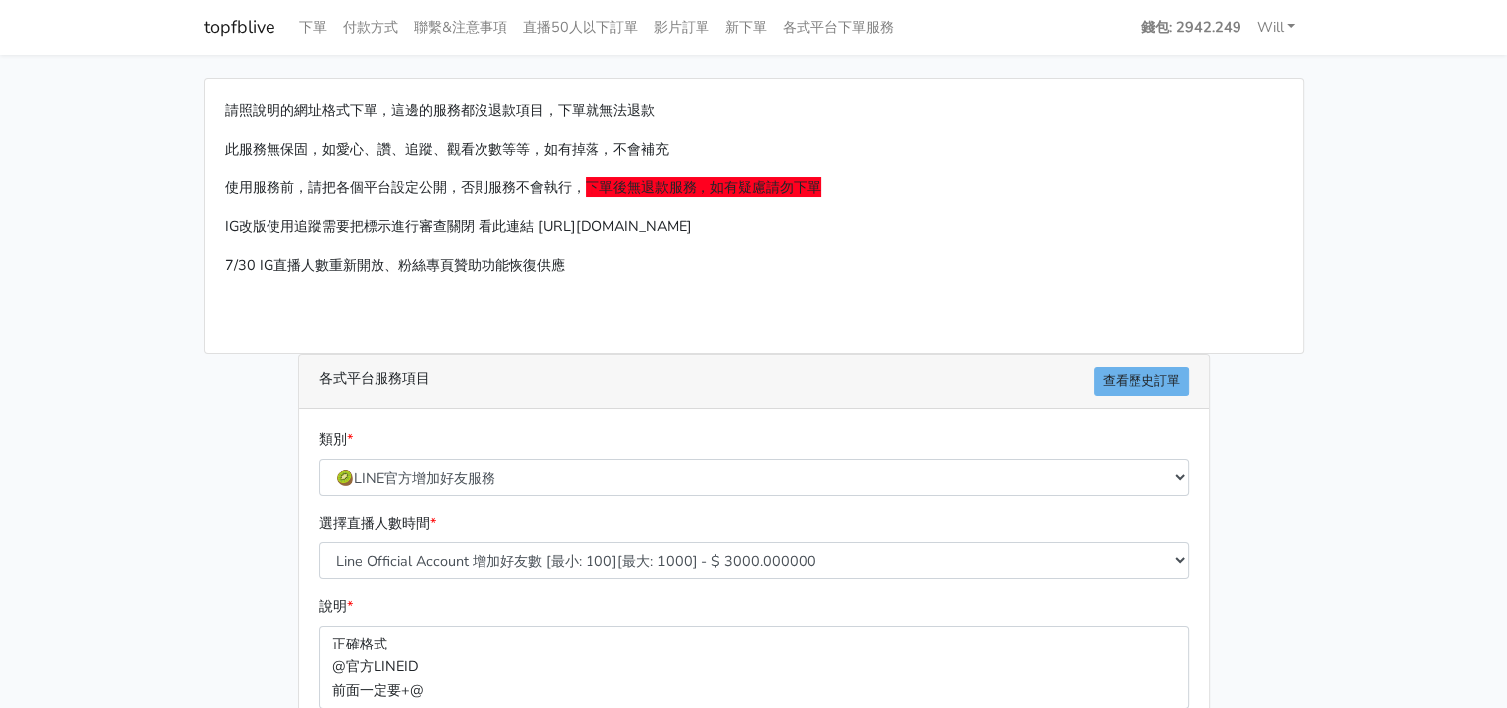
scroll to position [297, 0]
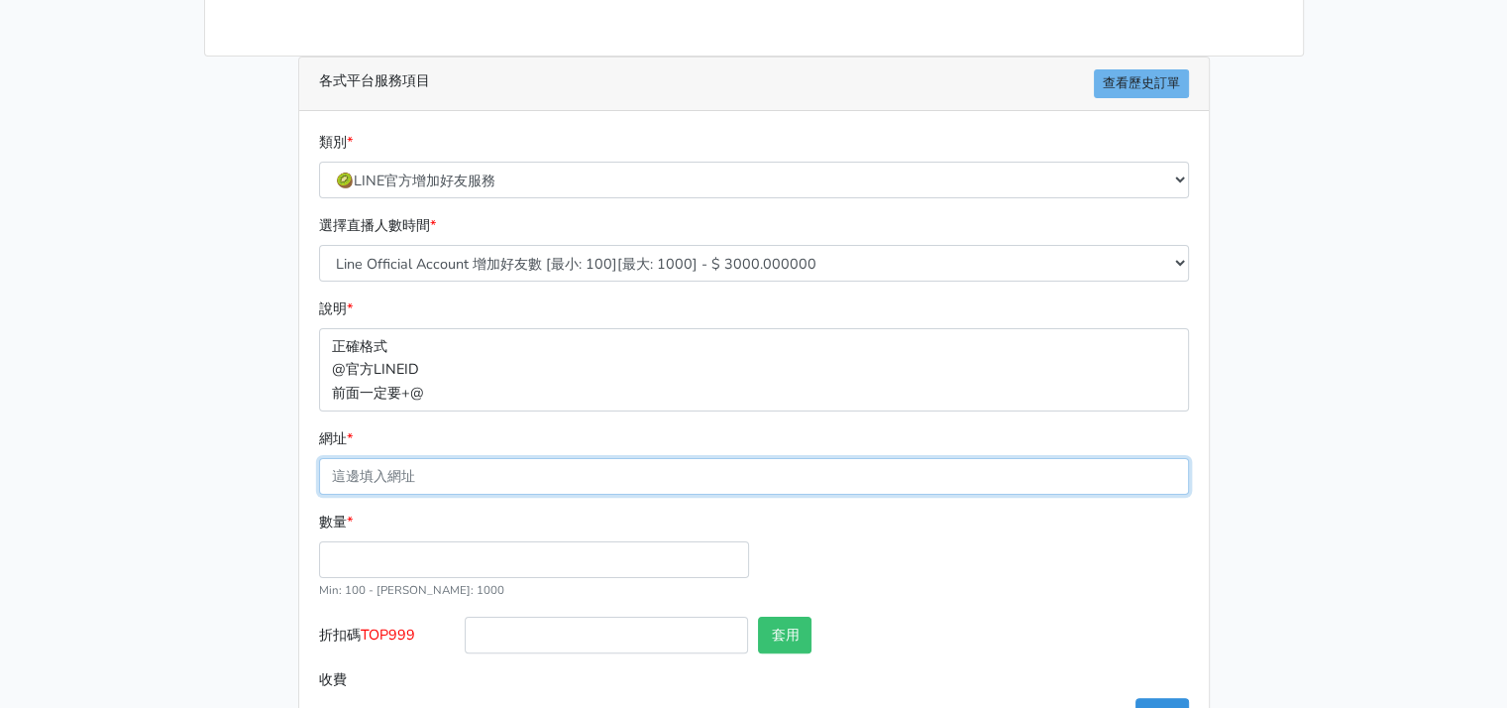
drag, startPoint x: 421, startPoint y: 488, endPoint x: 434, endPoint y: 487, distance: 12.9
click at [424, 487] on input "網址 *" at bounding box center [754, 476] width 870 height 37
click at [336, 480] on input "網址 *" at bounding box center [754, 476] width 870 height 37
click at [379, 534] on div "數量 * Min: 100 - [PERSON_NAME]: 1000" at bounding box center [534, 555] width 440 height 90
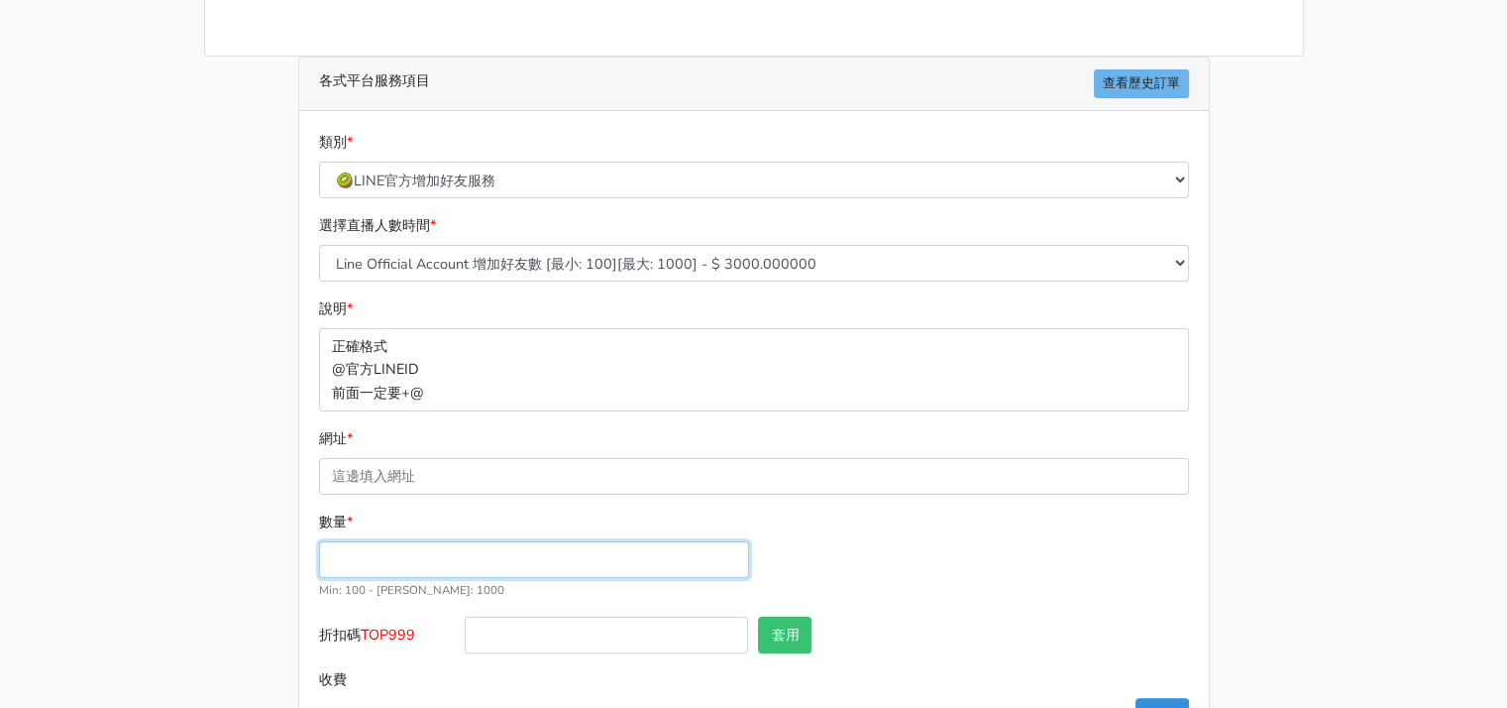
click at [379, 550] on input "數量 *" at bounding box center [534, 559] width 430 height 37
type input "100"
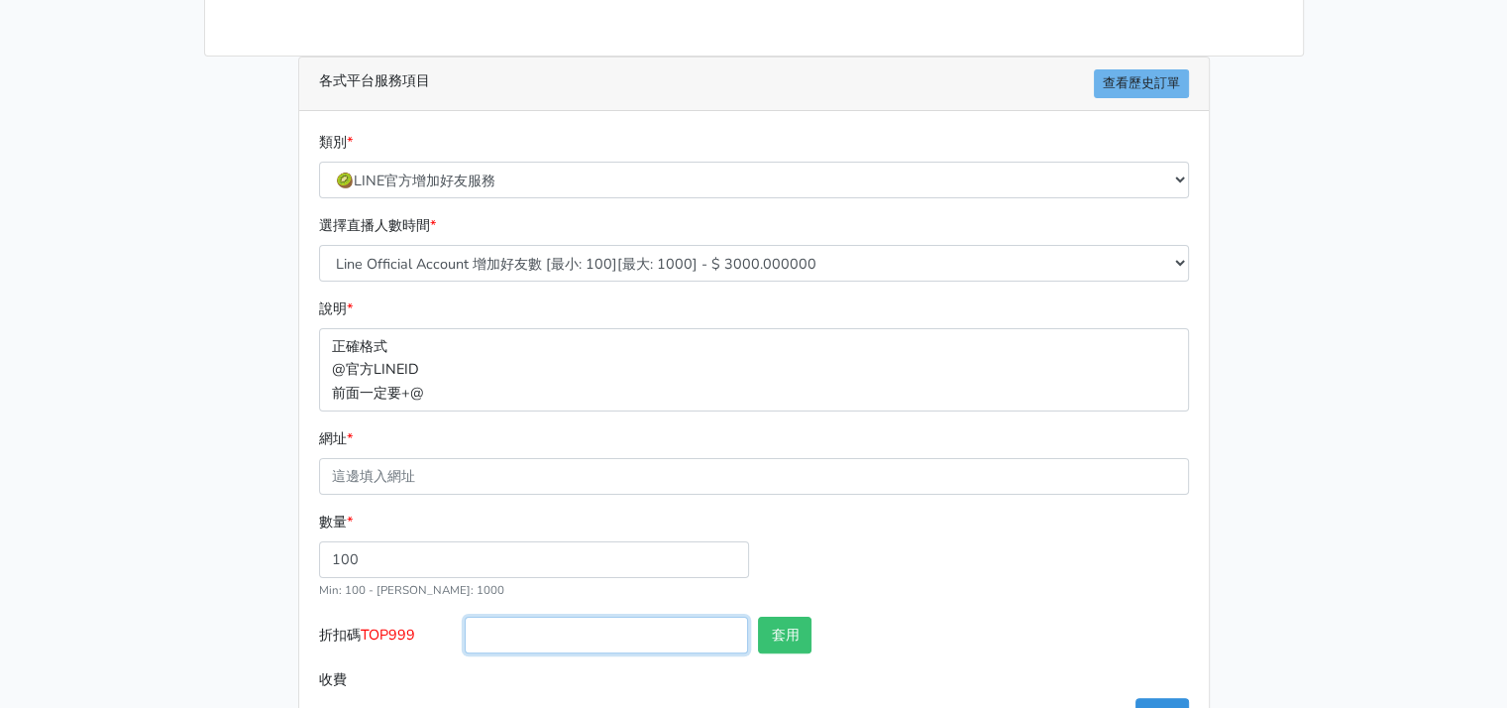
type input "300.000"
click at [694, 625] on input "折扣碼 TOP999" at bounding box center [606, 634] width 283 height 37
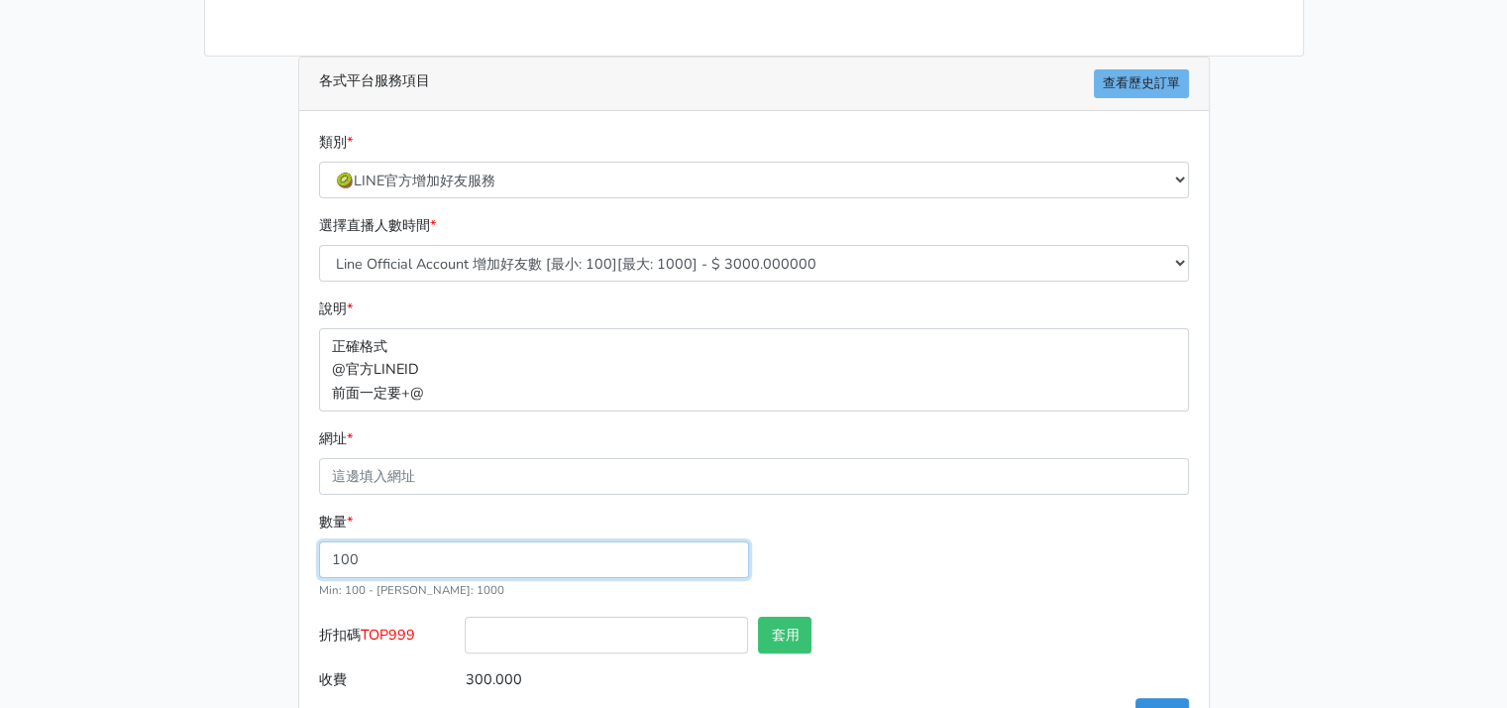
drag, startPoint x: 384, startPoint y: 549, endPoint x: 291, endPoint y: 550, distance: 92.2
click at [291, 550] on div "各式平台服務項目 查看歷史訂單 類別 * 🔵FACEBOOK 直播人數緊急備用伺服器 2號AB伺服器 🔵FACEBOOK 網軍專用貼文留言 安全保密 🔵9/3…" at bounding box center [753, 405] width 941 height 699
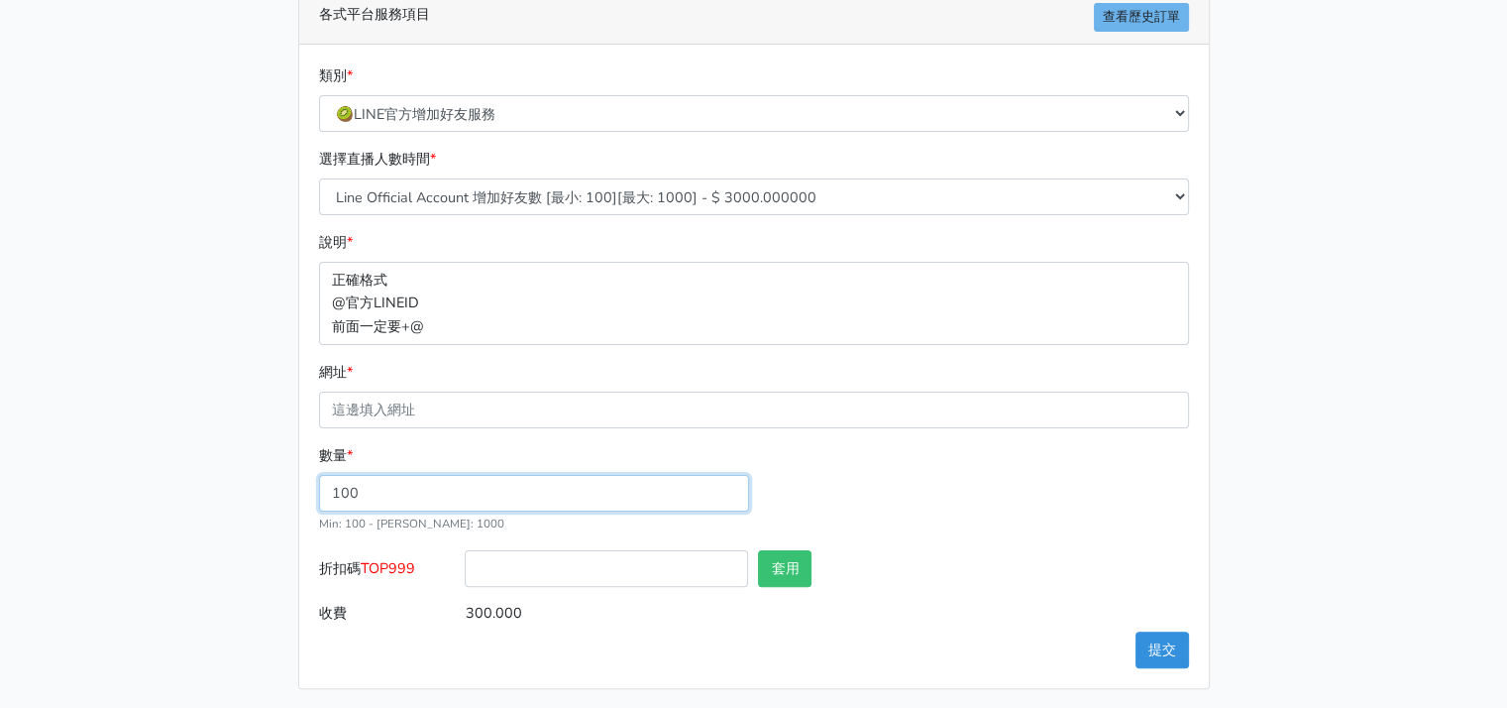
scroll to position [366, 0]
drag, startPoint x: 310, startPoint y: 474, endPoint x: 269, endPoint y: 473, distance: 41.6
click at [271, 473] on div "請照說明的網址格式下單，這邊的服務都沒退款項目，下單就無法退款 此服務無保固，如愛心、讚、追蹤、觀看次數等等，如有掉落，不會補充 使用服務前，請把各個平台設定…" at bounding box center [754, 200] width 1130 height 974
type input "500"
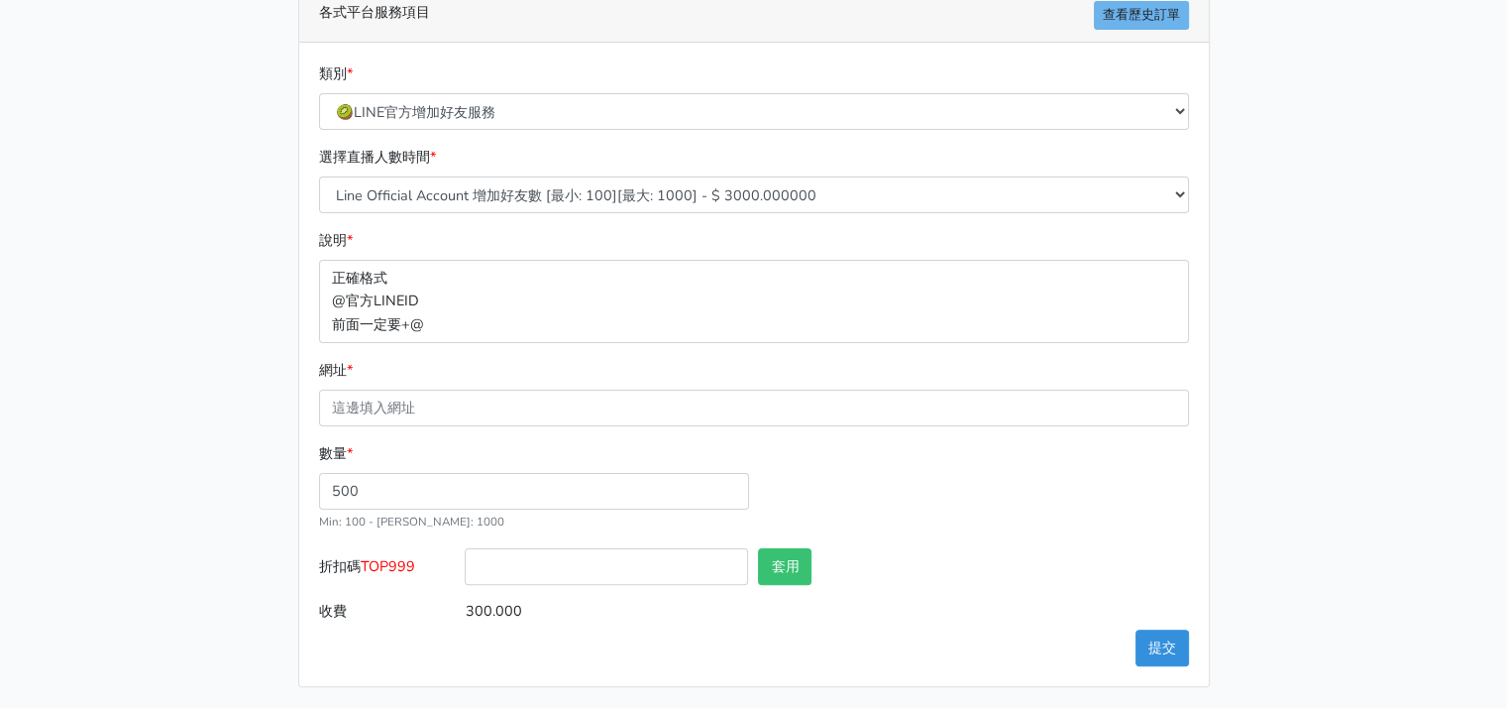
type input "1500.000"
click at [271, 473] on div "請照說明的網址格式下單，這邊的服務都沒退款項目，下單就無法退款 此服務無保固，如愛心、讚、追蹤、觀看次數等等，如有掉落，不會補充 使用服務前，請把各個平台設定…" at bounding box center [754, 200] width 1130 height 974
drag, startPoint x: 389, startPoint y: 483, endPoint x: 297, endPoint y: 474, distance: 92.6
click at [298, 474] on div "各式平台服務項目 查看歷史訂單 類別 * 🔵FACEBOOK 直播人數緊急備用伺服器 2號AB伺服器 🔵FACEBOOK 網軍專用貼文留言 安全保密 🔵9/3…" at bounding box center [754, 337] width 912 height 699
type input "3000"
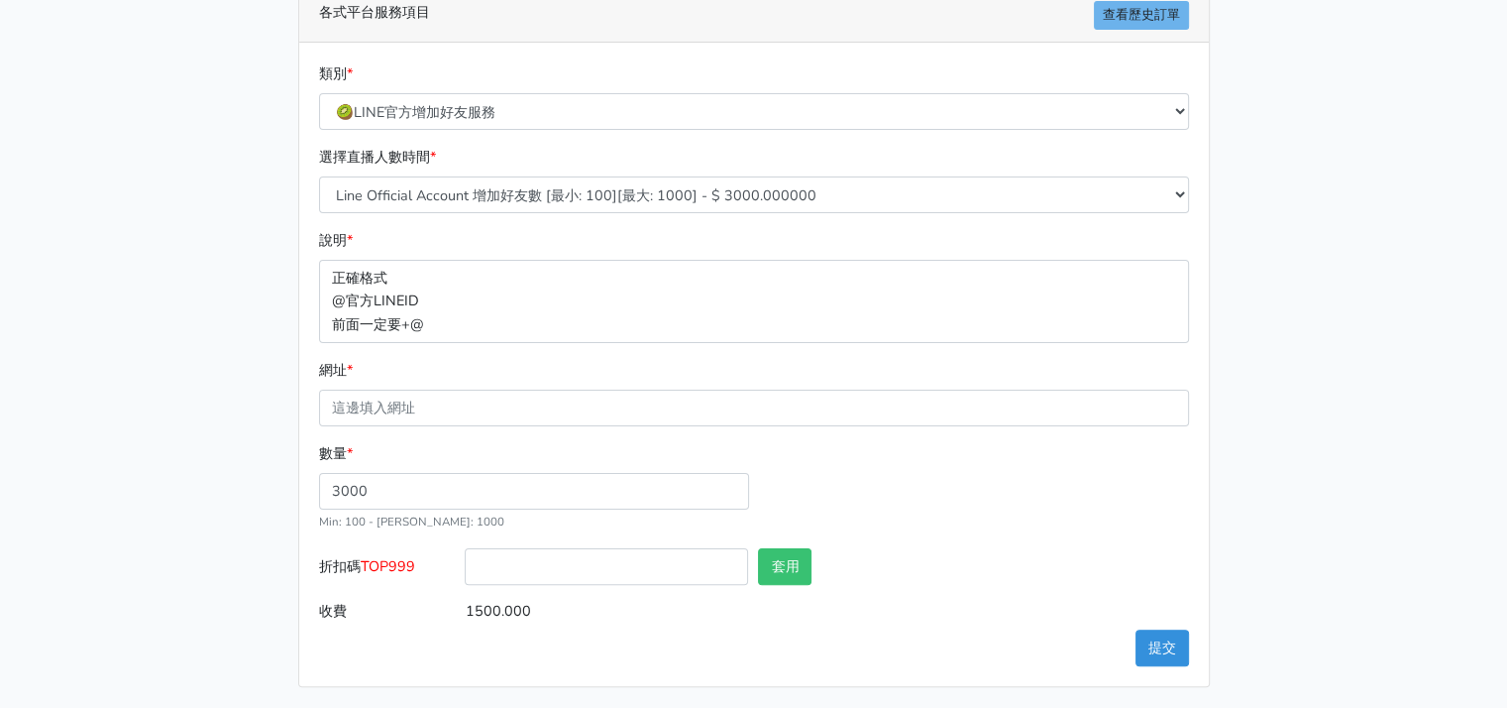
type input "9000.000"
click at [265, 480] on div "請照說明的網址格式下單，這邊的服務都沒退款項目，下單就無法退款 此服務無保固，如愛心、讚、追蹤、觀看次數等等，如有掉落，不會補充 使用服務前，請把各個平台設定…" at bounding box center [754, 200] width 1130 height 974
drag, startPoint x: 309, startPoint y: 488, endPoint x: 256, endPoint y: 491, distance: 53.6
click at [258, 488] on div "請照說明的網址格式下單，這邊的服務都沒退款項目，下單就無法退款 此服務無保固，如愛心、讚、追蹤、觀看次數等等，如有掉落，不會補充 使用服務前，請把各個平台設定…" at bounding box center [754, 200] width 1130 height 974
type input "1000"
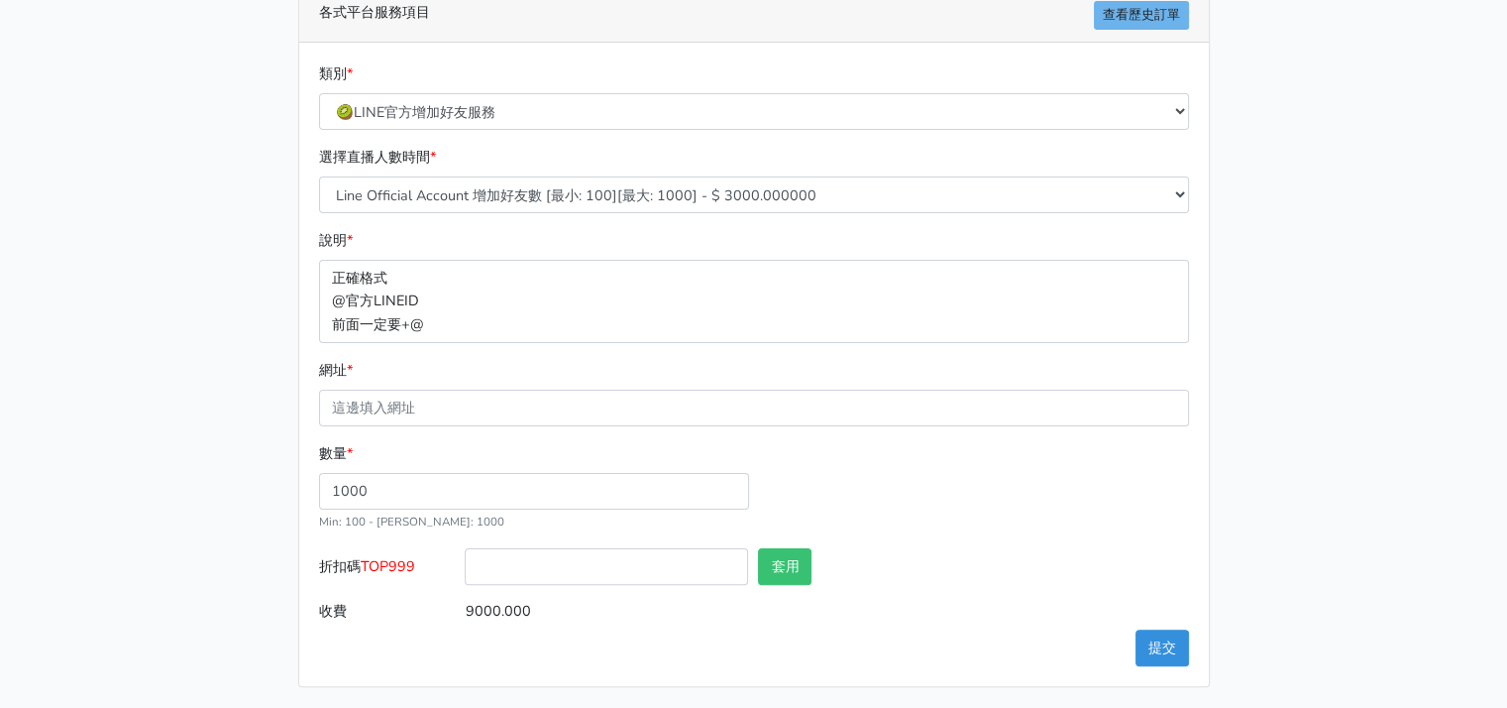
type input "3000.000"
click at [262, 491] on div "請照說明的網址格式下單，這邊的服務都沒退款項目，下單就無法退款 此服務無保固，如愛心、讚、追蹤、觀看次數等等，如有掉落，不會補充 使用服務前，請把各個平台設定…" at bounding box center [754, 200] width 1130 height 974
drag, startPoint x: 341, startPoint y: 491, endPoint x: 369, endPoint y: 489, distance: 27.8
click at [369, 489] on input "1000" at bounding box center [534, 491] width 430 height 37
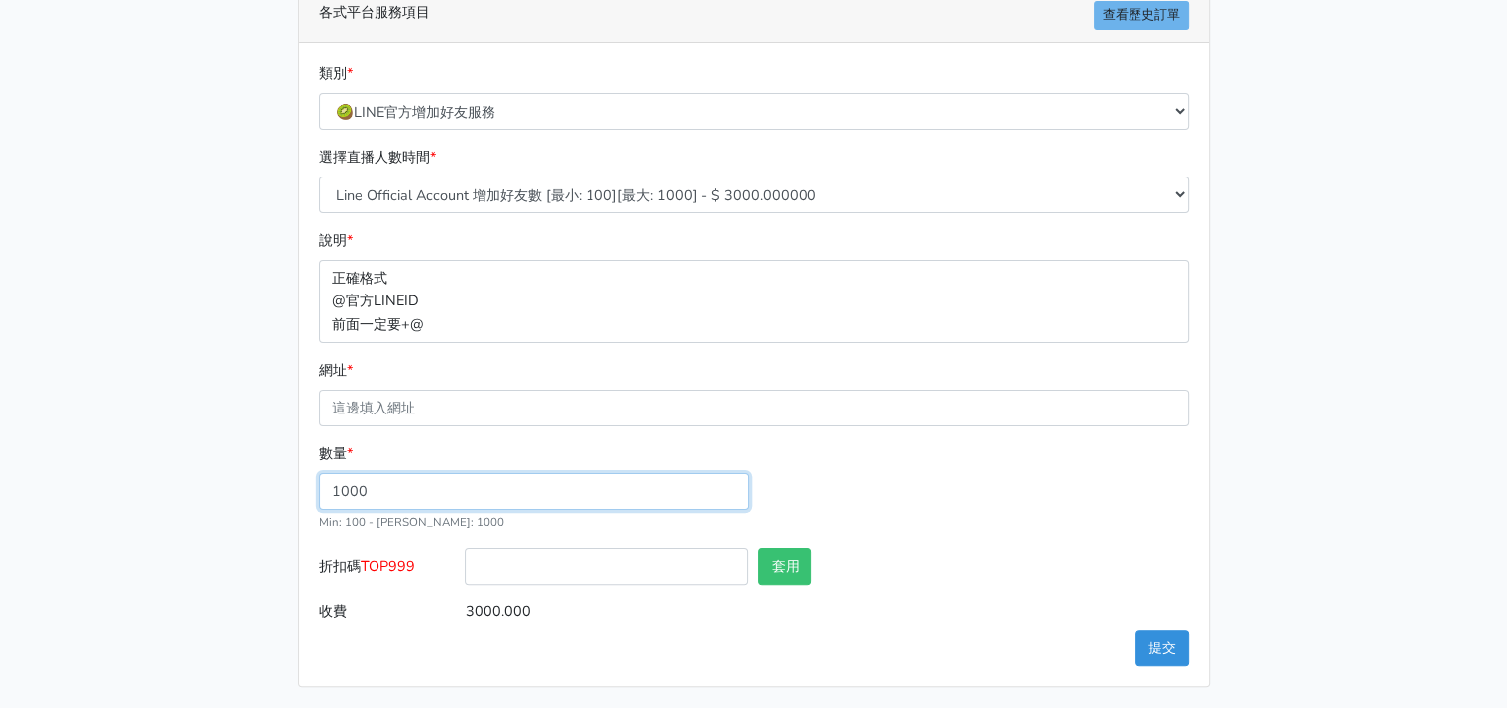
drag, startPoint x: 355, startPoint y: 478, endPoint x: 312, endPoint y: 477, distance: 42.6
click at [312, 477] on div "類別 * 🔵FACEBOOK 直播人數緊急備用伺服器 2號AB伺服器 🔵FACEBOOK 網軍專用貼文留言 安全保密 🔵9/30 FACEBOOK 直播人數緩…" at bounding box center [754, 364] width 910 height 643
type input "800"
type input "2400.000"
drag, startPoint x: 254, startPoint y: 511, endPoint x: 270, endPoint y: 514, distance: 16.1
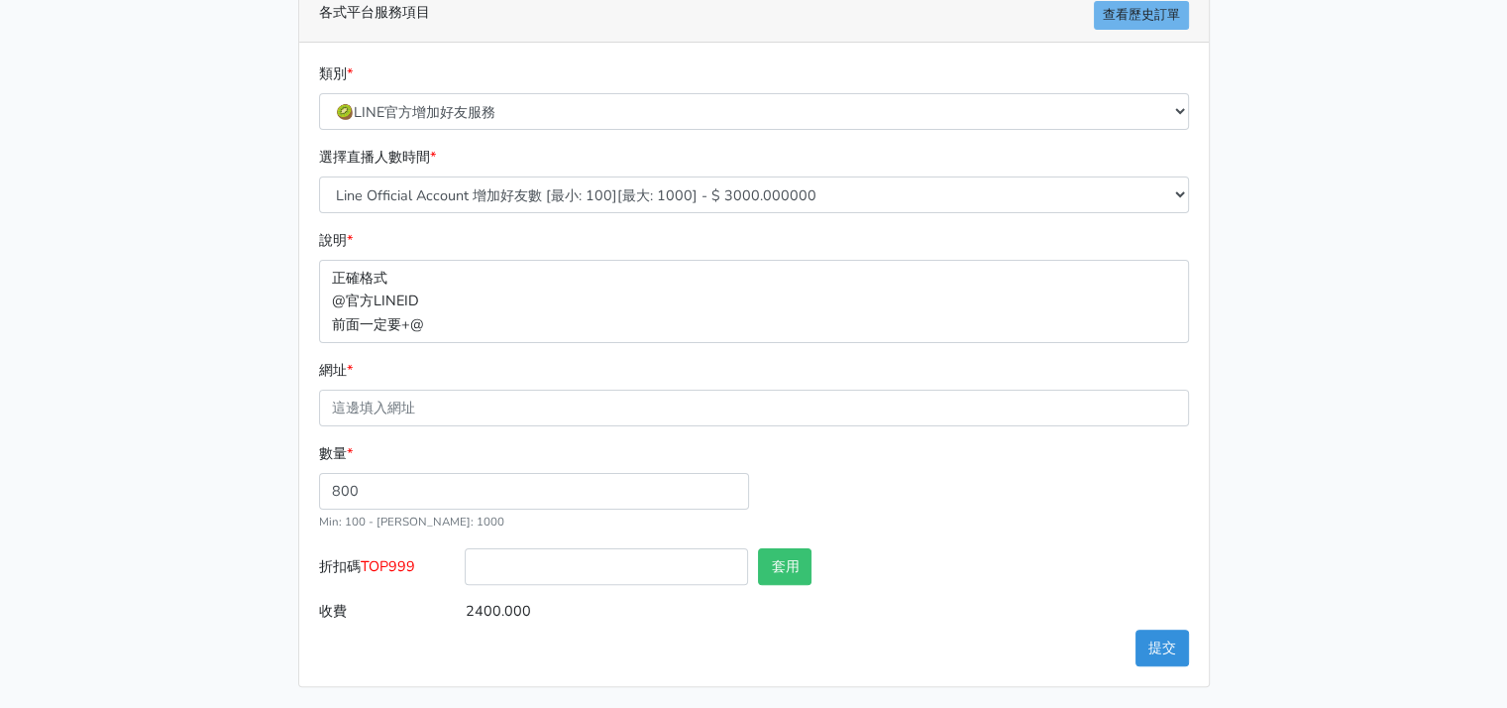
click at [253, 511] on div "請照說明的網址格式下單，這邊的服務都沒退款項目，下單就無法退款 此服務無保固，如愛心、讚、追蹤、觀看次數等等，如有掉落，不會補充 使用服務前，請把各個平台設定…" at bounding box center [754, 200] width 1130 height 974
drag, startPoint x: 333, startPoint y: 487, endPoint x: 307, endPoint y: 487, distance: 25.8
click at [304, 486] on div "類別 * 🔵FACEBOOK 直播人數緊急備用伺服器 2號AB伺服器 🔵FACEBOOK 網軍專用貼文留言 安全保密 🔵9/30 FACEBOOK 直播人數緩…" at bounding box center [754, 364] width 910 height 643
type input "900"
type input "2700.000"
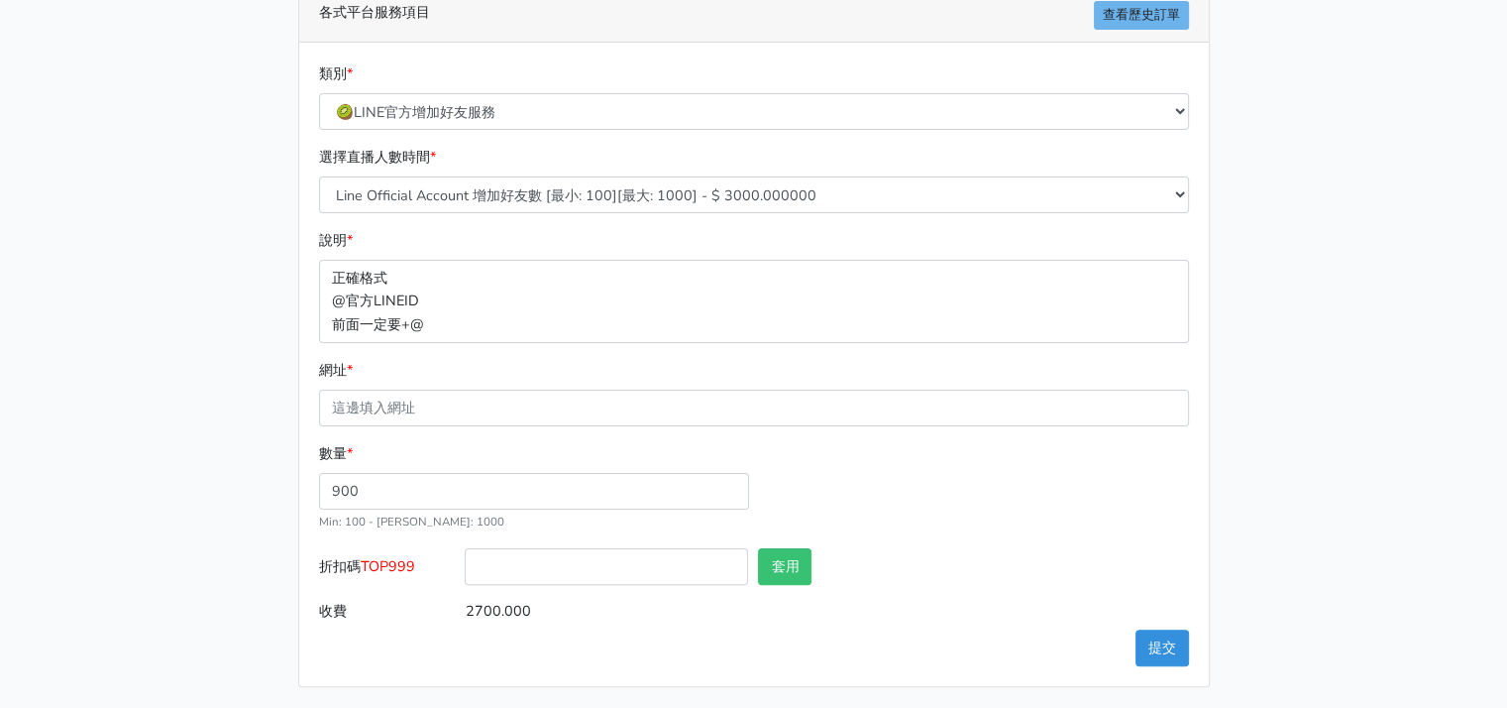
drag, startPoint x: 235, startPoint y: 518, endPoint x: 279, endPoint y: 531, distance: 46.4
click at [234, 523] on div "請照說明的網址格式下單，這邊的服務都沒退款項目，下單就無法退款 此服務無保固，如愛心、讚、追蹤、觀看次數等等，如有掉落，不會補充 使用服務前，請把各個平台設定…" at bounding box center [754, 200] width 1130 height 974
drag, startPoint x: 336, startPoint y: 486, endPoint x: 305, endPoint y: 491, distance: 31.1
click at [306, 488] on div "類別 * 🔵FACEBOOK 直播人數緊急備用伺服器 2號AB伺服器 🔵FACEBOOK 網軍專用貼文留言 安全保密 🔵9/30 FACEBOOK 直播人數緩…" at bounding box center [754, 364] width 910 height 643
type input "1000"
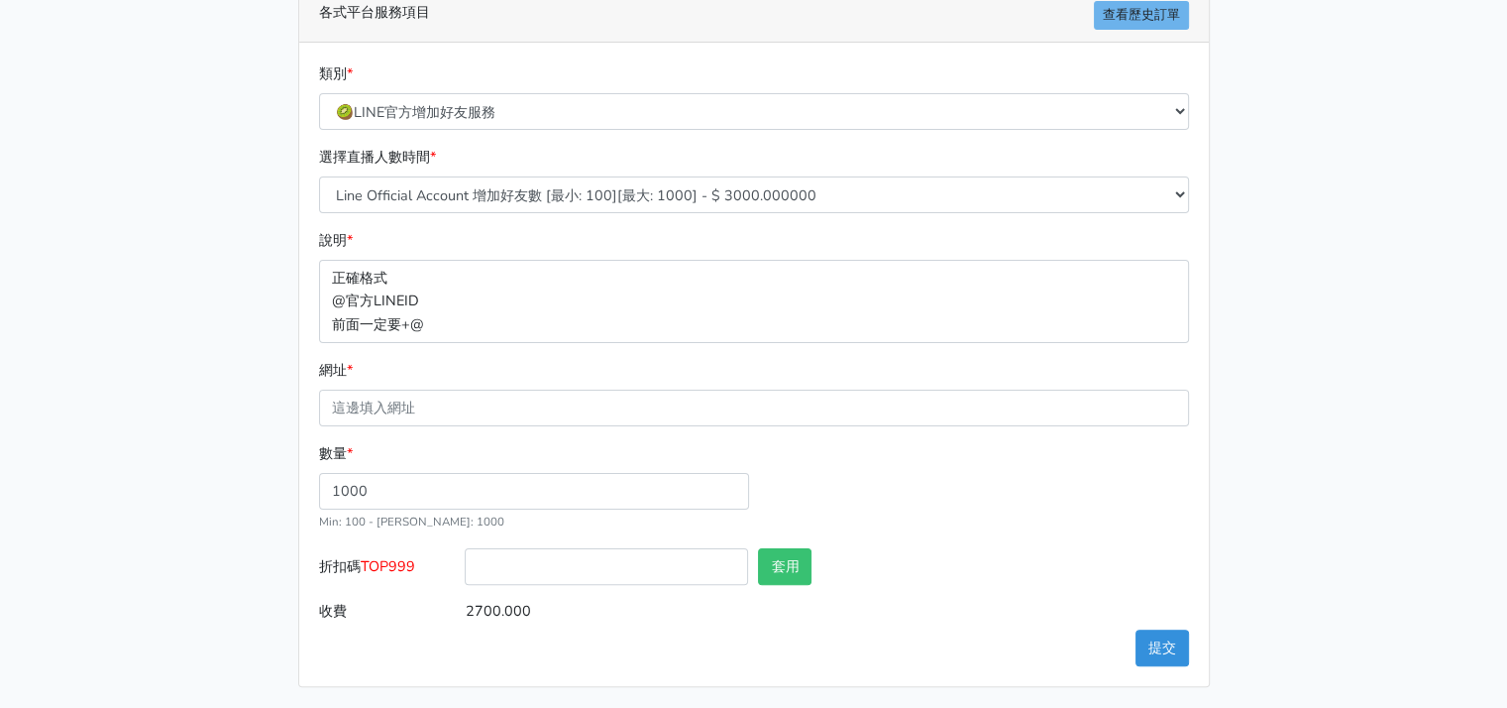
type input "3000.000"
click at [290, 502] on div "各式平台服務項目 查看歷史訂單 類別 * 🔵FACEBOOK 直播人數緊急備用伺服器 2號AB伺服器 🔵FACEBOOK 網軍專用貼文留言 安全保密 🔵9/3…" at bounding box center [753, 337] width 941 height 699
drag, startPoint x: 286, startPoint y: 484, endPoint x: 258, endPoint y: 486, distance: 28.8
click at [258, 484] on div "請照說明的網址格式下單，這邊的服務都沒退款項目，下單就無法退款 此服務無保固，如愛心、讚、追蹤、觀看次數等等，如有掉落，不會補充 使用服務前，請把各個平台設定…" at bounding box center [754, 200] width 1130 height 974
type input "900"
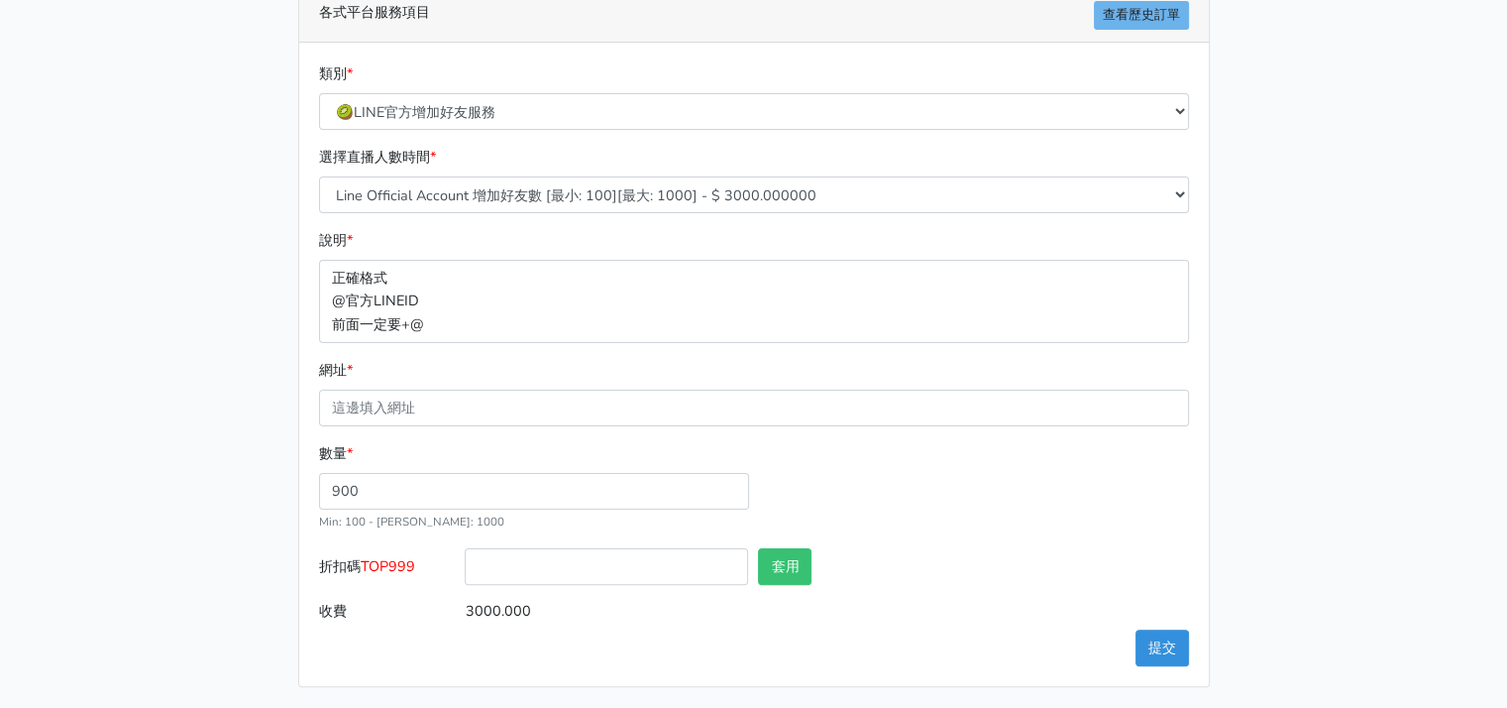
type input "2700.000"
click at [218, 482] on div "請照說明的網址格式下單，這邊的服務都沒退款項目，下單就無法退款 此服務無保固，如愛心、讚、追蹤、觀看次數等等，如有掉落，不會補充 使用服務前，請把各個平台設定…" at bounding box center [754, 200] width 1130 height 974
drag, startPoint x: 330, startPoint y: 488, endPoint x: 353, endPoint y: 488, distance: 22.8
click at [350, 488] on input "900" at bounding box center [534, 491] width 430 height 37
click at [355, 488] on input "900" at bounding box center [534, 491] width 430 height 37
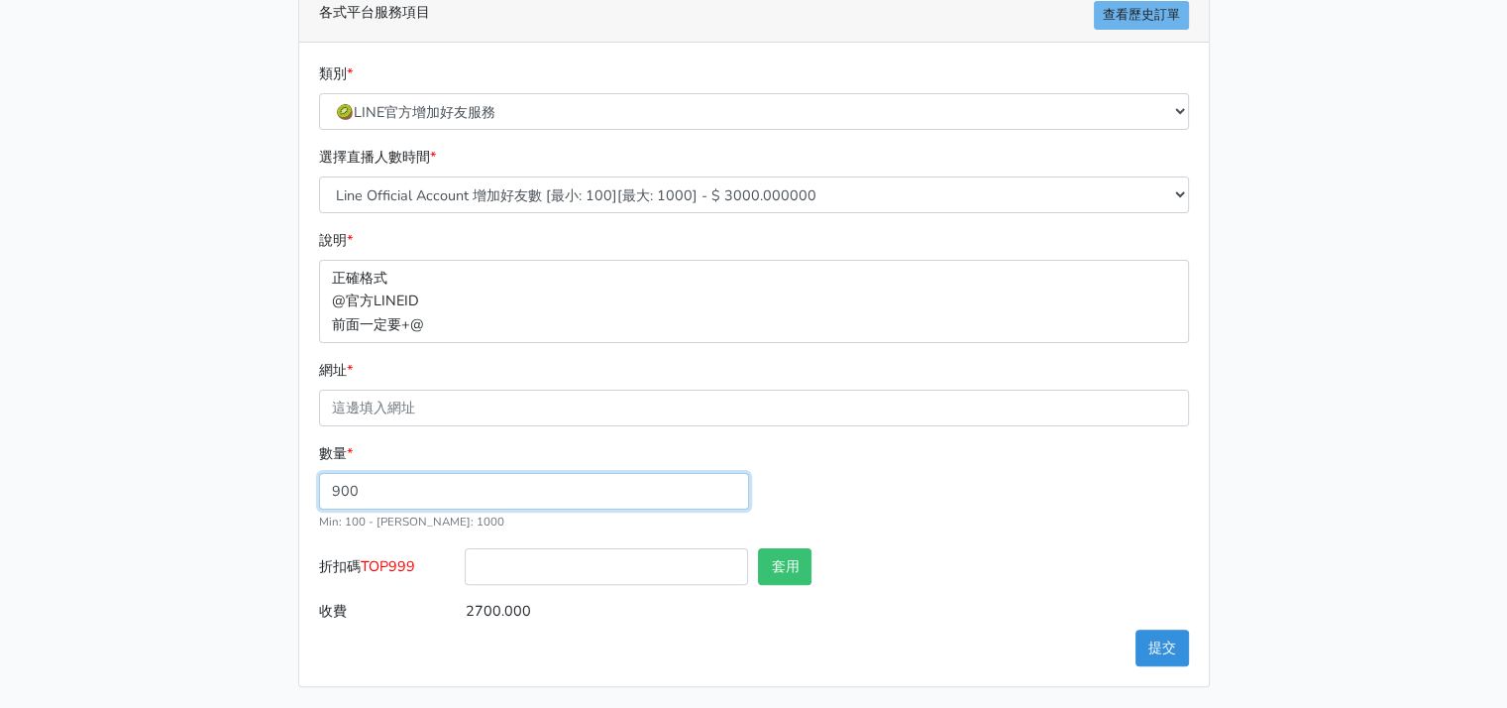
click at [341, 491] on input "900" at bounding box center [534, 491] width 430 height 37
type input "950"
type input "2850.000"
drag, startPoint x: 125, startPoint y: 506, endPoint x: 159, endPoint y: 517, distance: 35.4
click at [123, 509] on main "請照說明的網址格式下單，這邊的服務都沒退款項目，下單就無法退款 此服務無保固，如愛心、讚、追蹤、觀看次數等等，如有掉落，不會補充 使用服務前，請把各個平台設定…" at bounding box center [753, 200] width 1507 height 1022
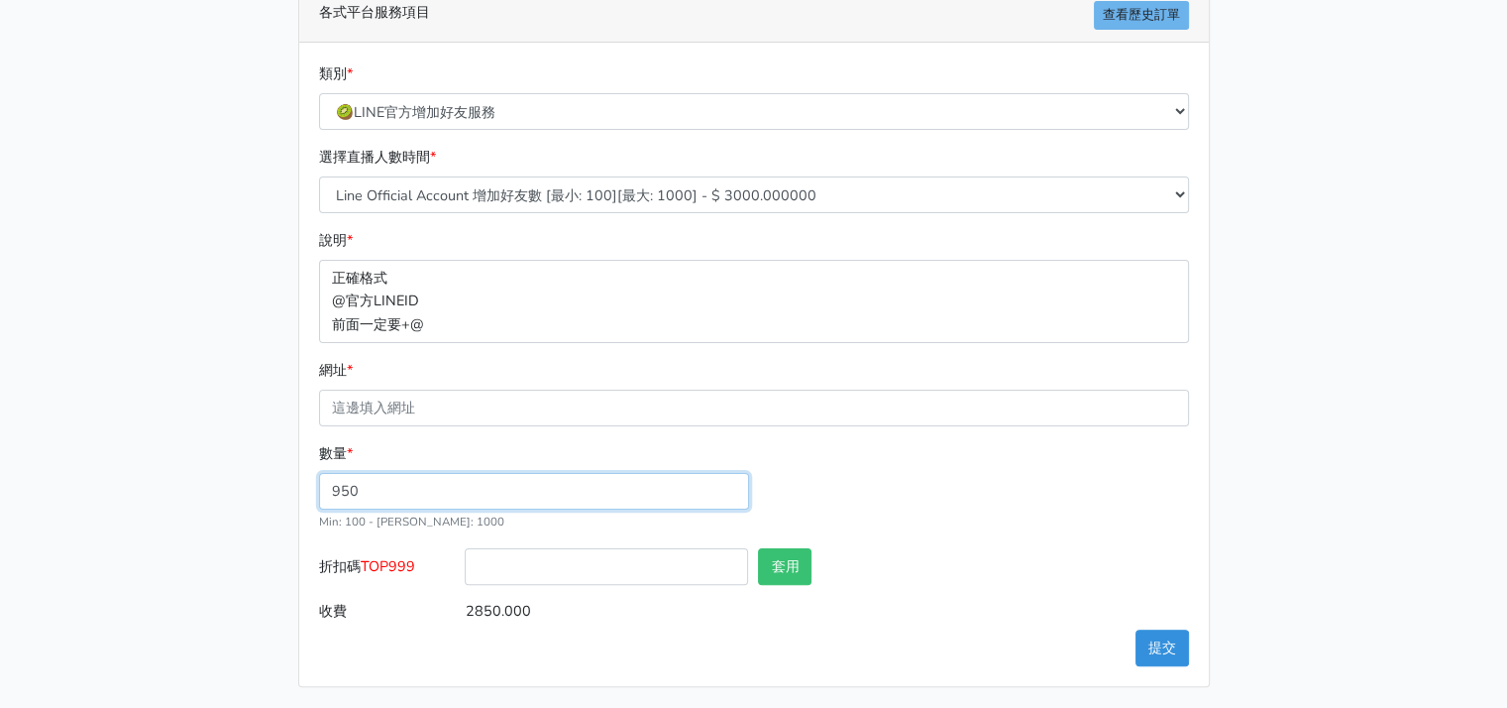
click at [343, 483] on input "950" at bounding box center [534, 491] width 430 height 37
type input "900"
type input "2700.000"
click at [185, 510] on main "請照說明的網址格式下單，這邊的服務都沒退款項目，下單就無法退款 此服務無保固，如愛心、讚、追蹤、觀看次數等等，如有掉落，不會補充 使用服務前，請把各個平台設定…" at bounding box center [753, 200] width 1507 height 1022
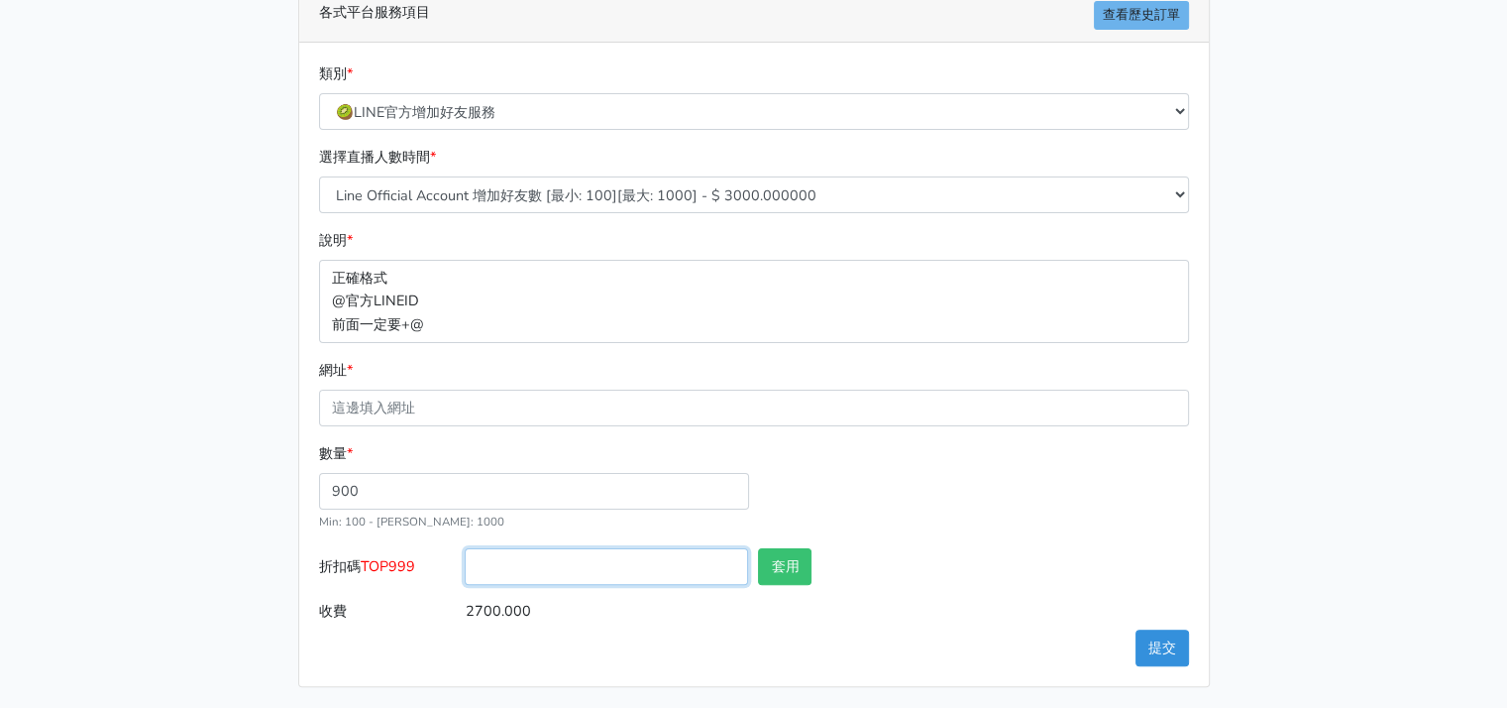
click at [563, 558] on input "折扣碼 TOP999" at bounding box center [606, 566] width 283 height 37
drag, startPoint x: 365, startPoint y: 557, endPoint x: 417, endPoint y: 562, distance: 52.8
click at [415, 562] on span "TOP999" at bounding box center [388, 566] width 55 height 20
copy span "TOP999"
click at [539, 566] on input "折扣碼 TOP999" at bounding box center [606, 566] width 283 height 37
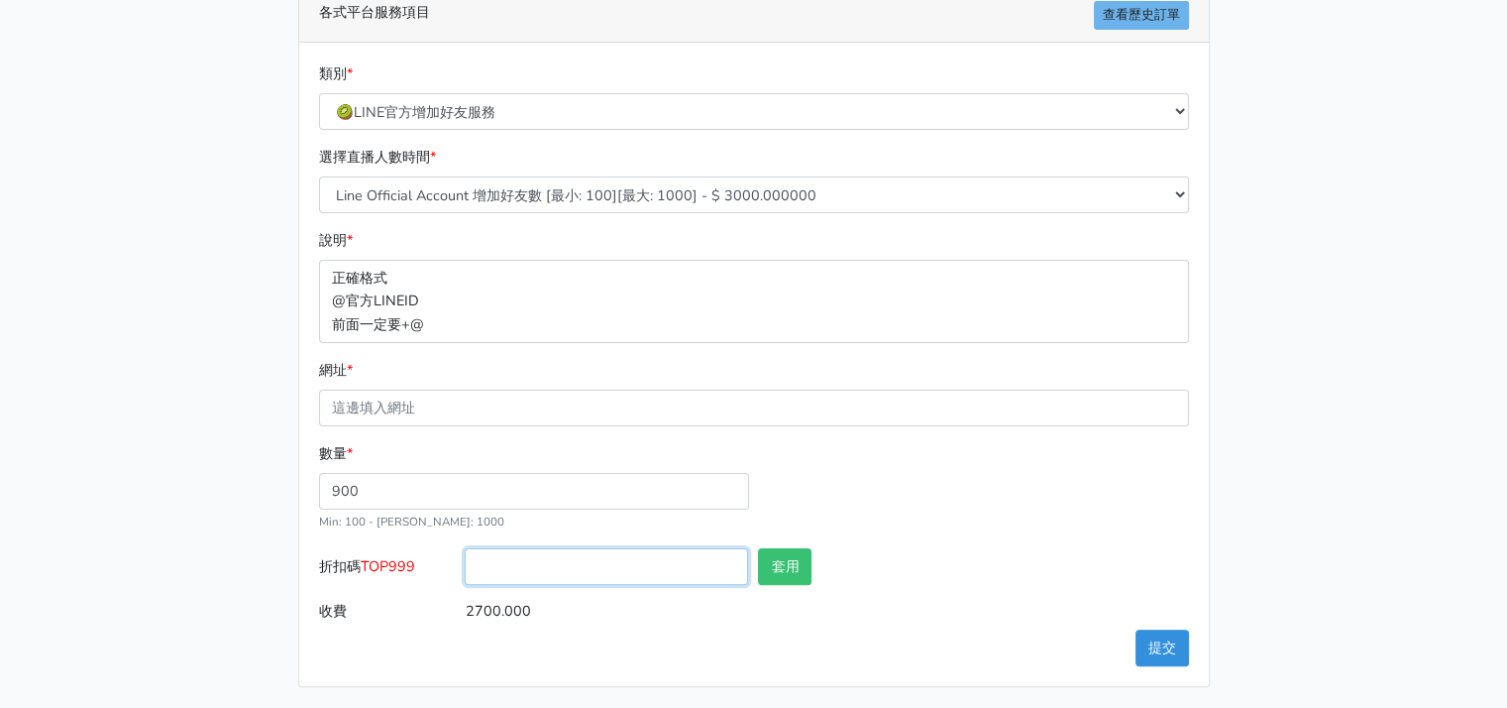
paste input "TOP999"
type input "TOP999"
click at [781, 573] on button "套用" at bounding box center [785, 566] width 54 height 37
type input "套用失敗"
click at [477, 566] on input "TOP999" at bounding box center [606, 566] width 283 height 37
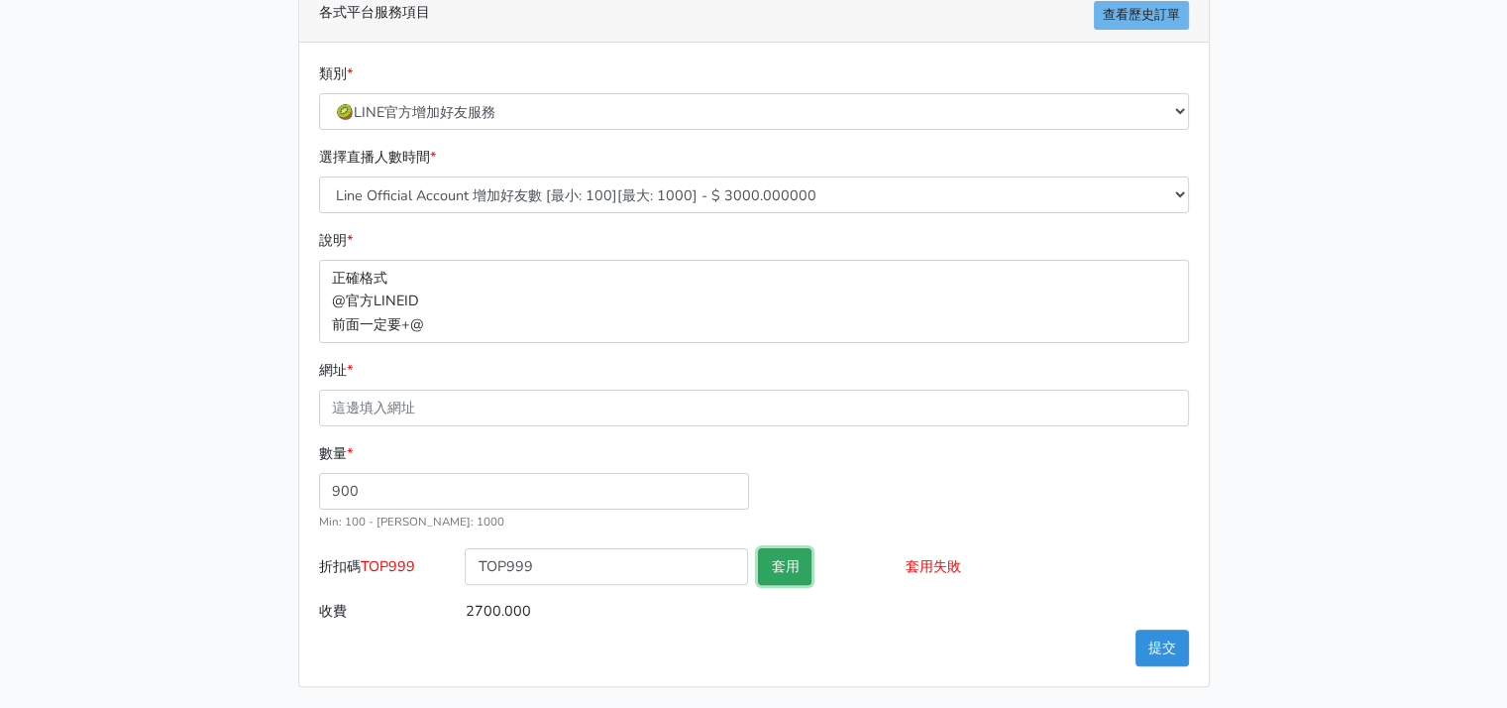
drag, startPoint x: 778, startPoint y: 559, endPoint x: 967, endPoint y: 599, distance: 193.4
click at [789, 562] on button "套用" at bounding box center [785, 566] width 54 height 37
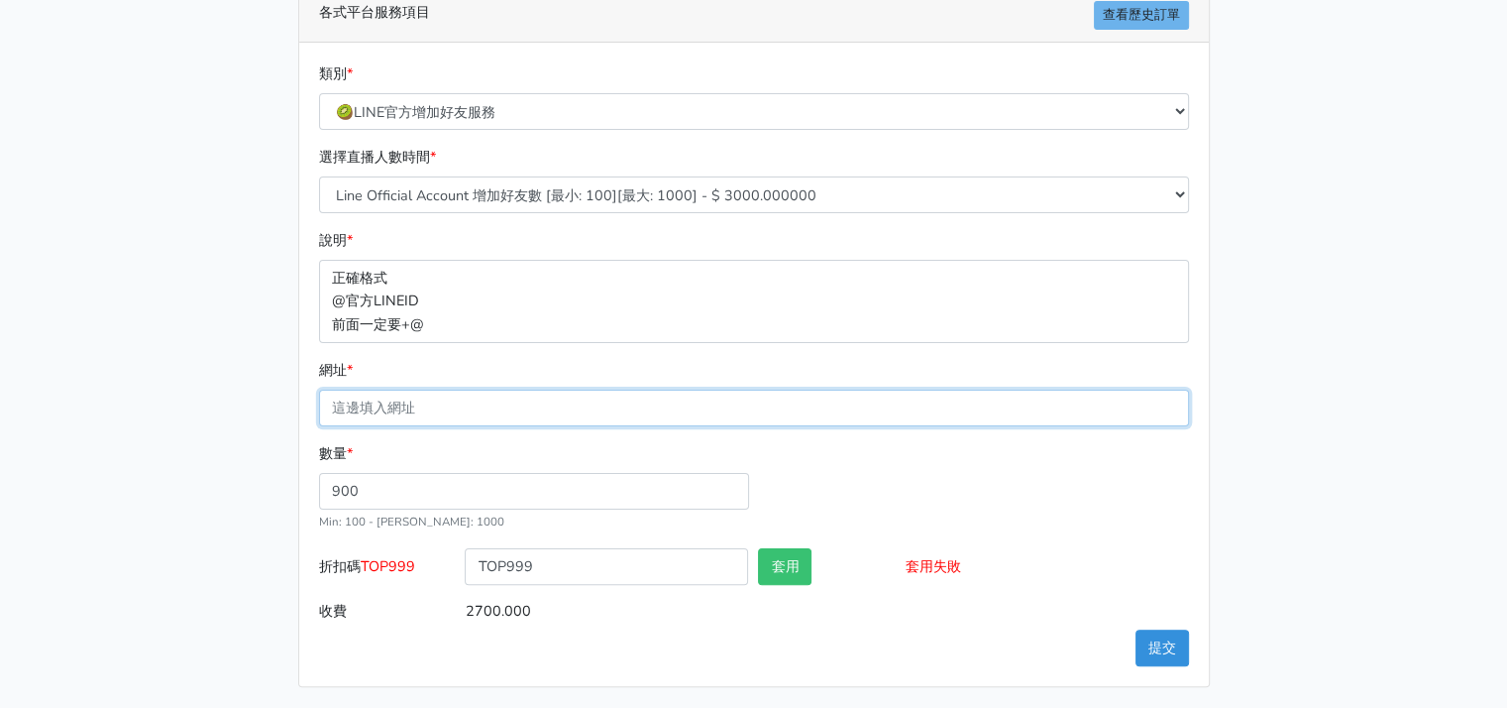
click at [660, 411] on input "網址 *" at bounding box center [754, 407] width 870 height 37
type input "@715plrmm"
drag, startPoint x: 454, startPoint y: 399, endPoint x: 244, endPoint y: 391, distance: 210.2
click at [244, 391] on div "請照說明的網址格式下單，這邊的服務都沒退款項目，下單就無法退款 此服務無保固，如愛心、讚、追蹤、觀看次數等等，如有掉落，不會補充 使用服務前，請把各個平台設定…" at bounding box center [754, 200] width 1130 height 974
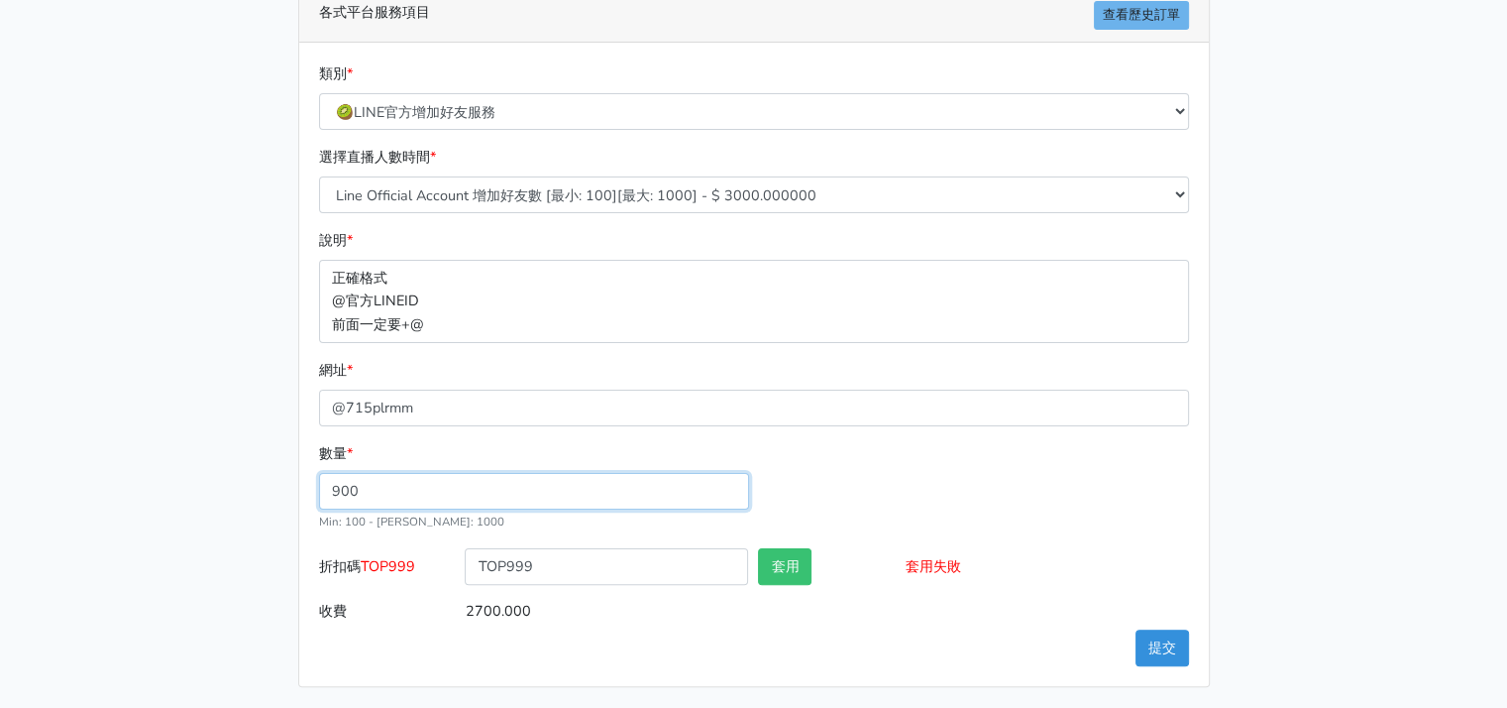
drag, startPoint x: 352, startPoint y: 493, endPoint x: 341, endPoint y: 491, distance: 11.1
click at [341, 491] on input "900" at bounding box center [534, 491] width 430 height 37
type input "950"
type input "2850.000"
drag, startPoint x: 161, startPoint y: 538, endPoint x: 210, endPoint y: 564, distance: 55.8
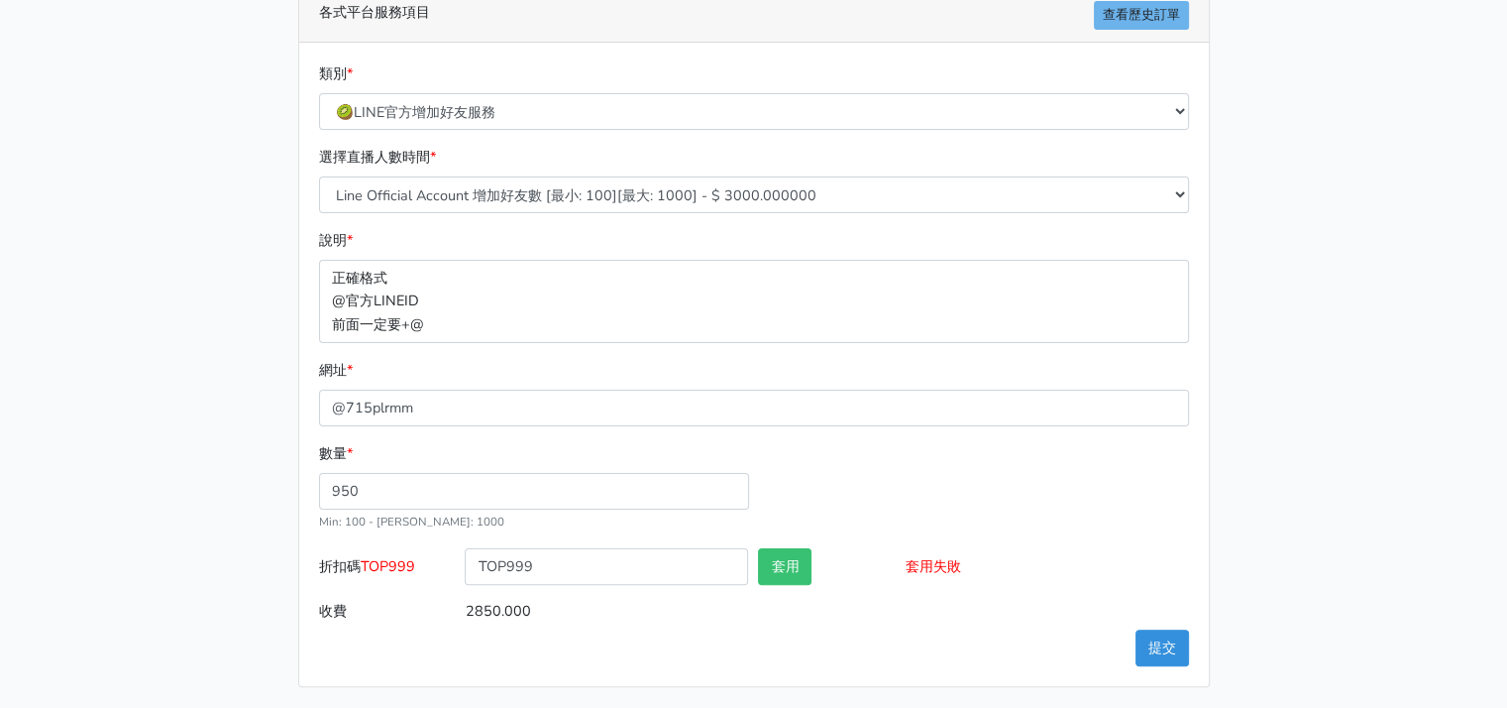
click at [159, 540] on main "請照說明的網址格式下單，這邊的服務都沒退款項目，下單就無法退款 此服務無保固，如愛心、讚、追蹤、觀看次數等等，如有掉落，不會補充 使用服務前，請把各個平台設定…" at bounding box center [753, 200] width 1507 height 1022
click at [348, 487] on input "950" at bounding box center [534, 491] width 430 height 37
click at [340, 484] on input "950" at bounding box center [534, 491] width 430 height 37
type input "900"
type input "2700.000"
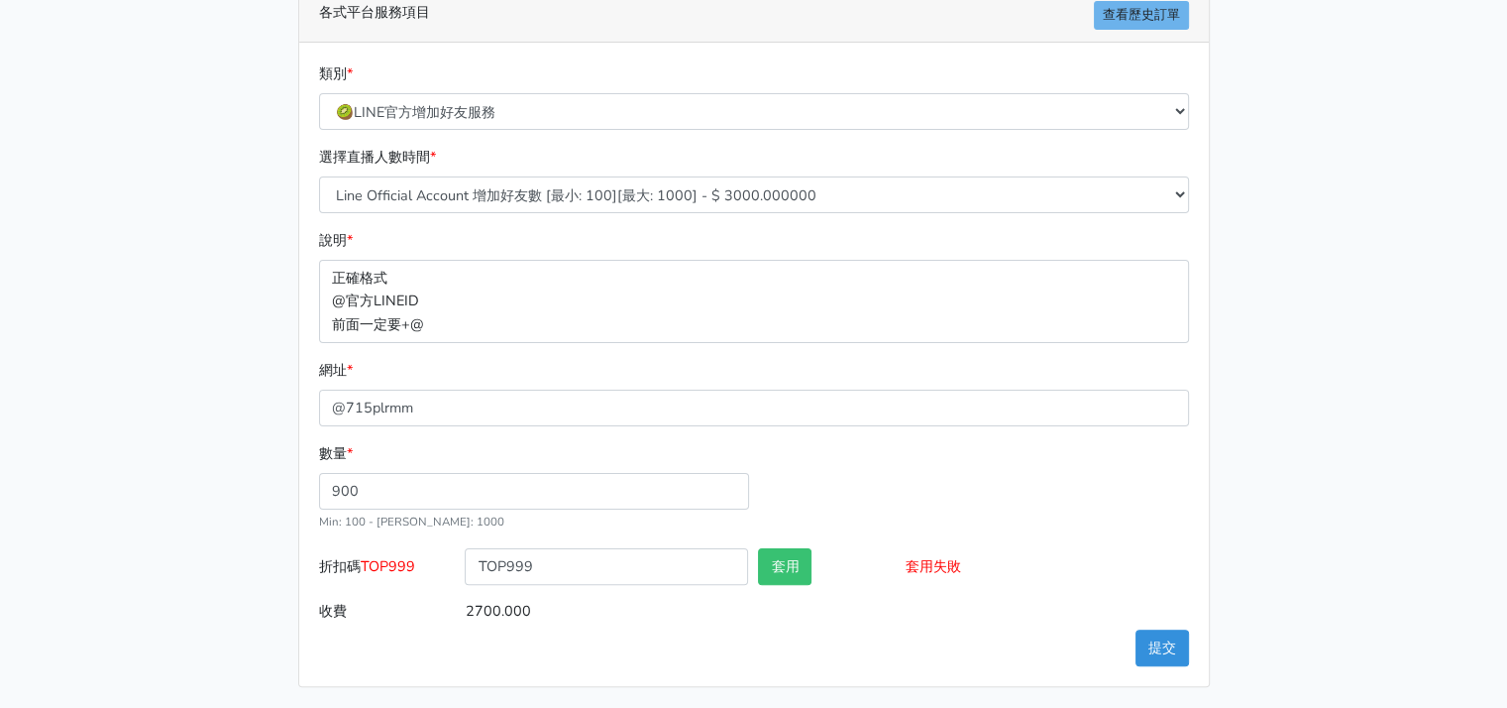
click at [224, 542] on div "請照說明的網址格式下單，這邊的服務都沒退款項目，下單就無法退款 此服務無保固，如愛心、讚、追蹤、觀看次數等等，如有掉落，不會補充 使用服務前，請把各個平台設定…" at bounding box center [754, 200] width 1130 height 974
click at [1174, 637] on button "提交" at bounding box center [1163, 647] width 54 height 37
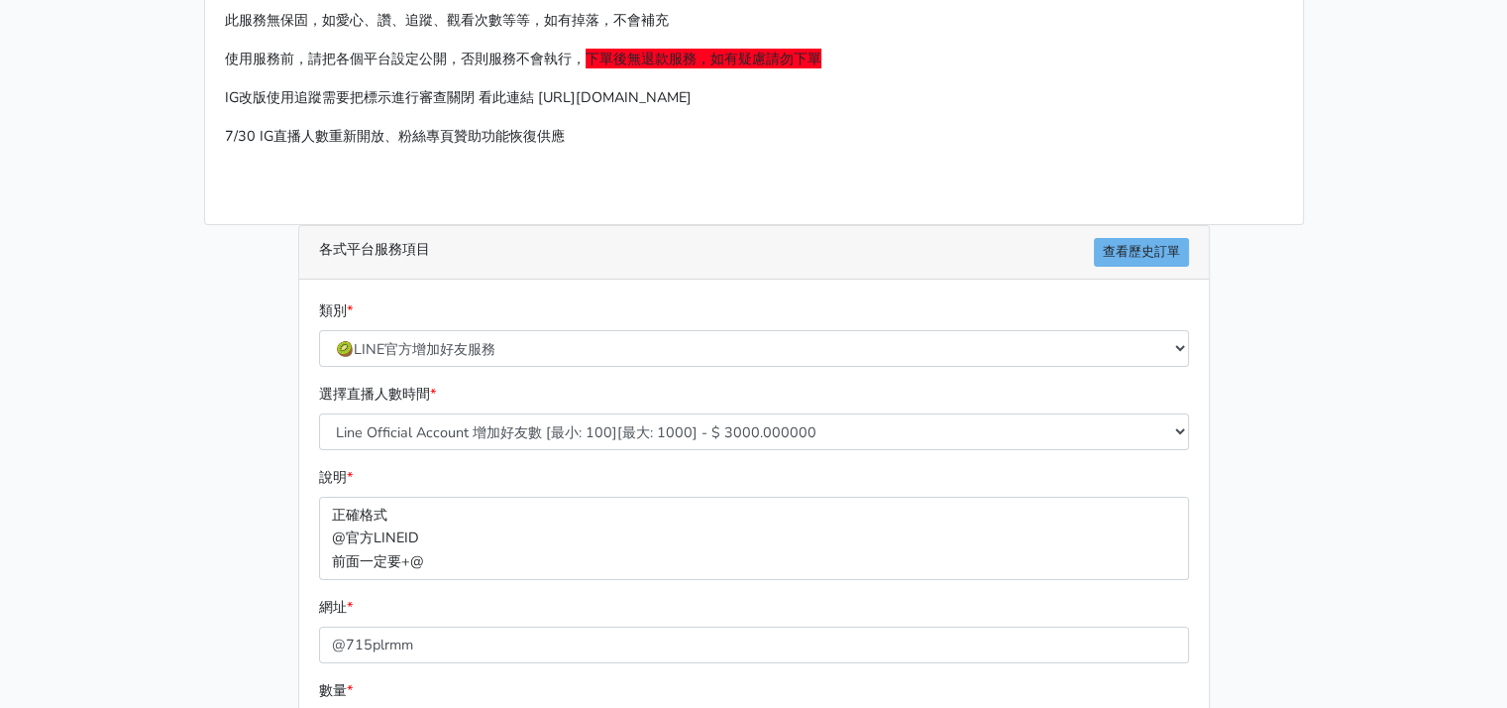
scroll to position [0, 0]
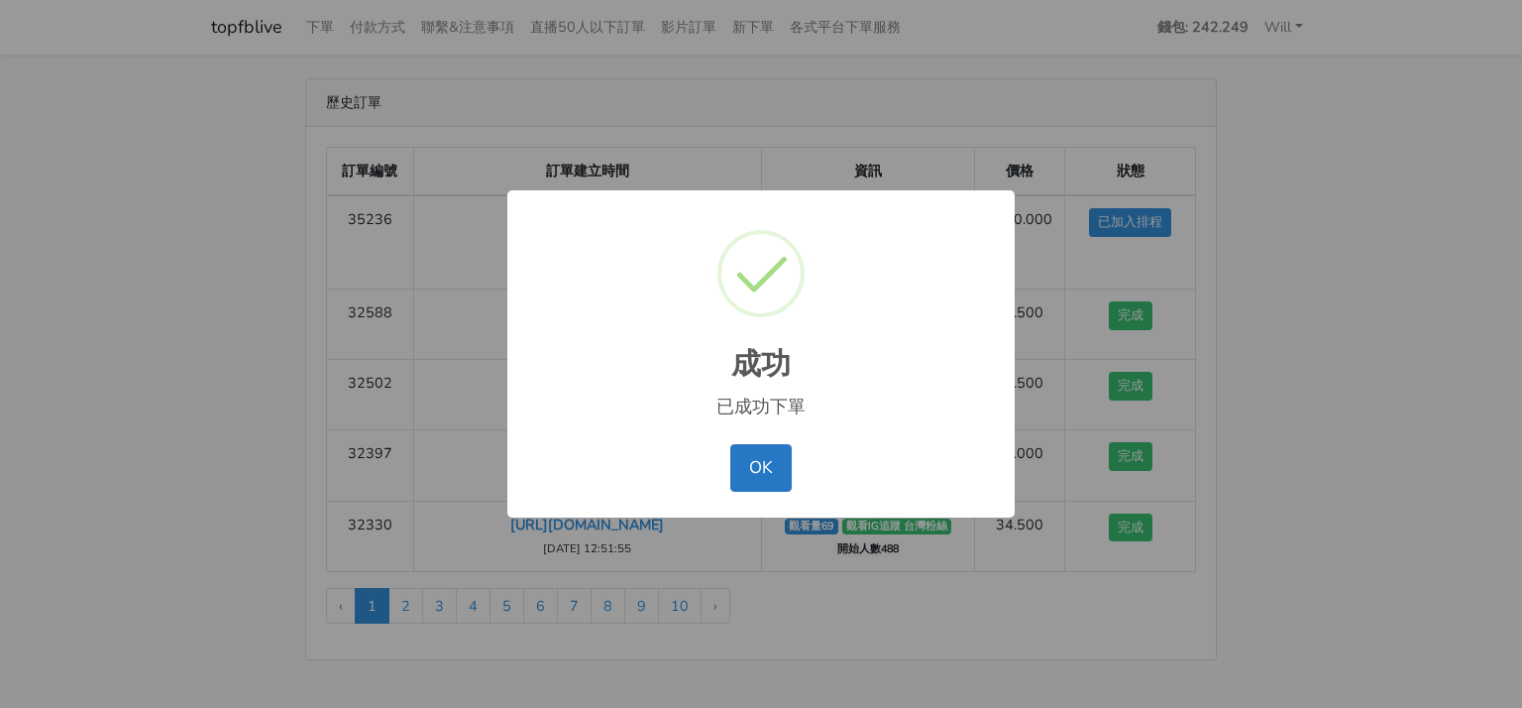
click at [750, 475] on button "OK" at bounding box center [760, 468] width 60 height 48
